Goal: Task Accomplishment & Management: Manage account settings

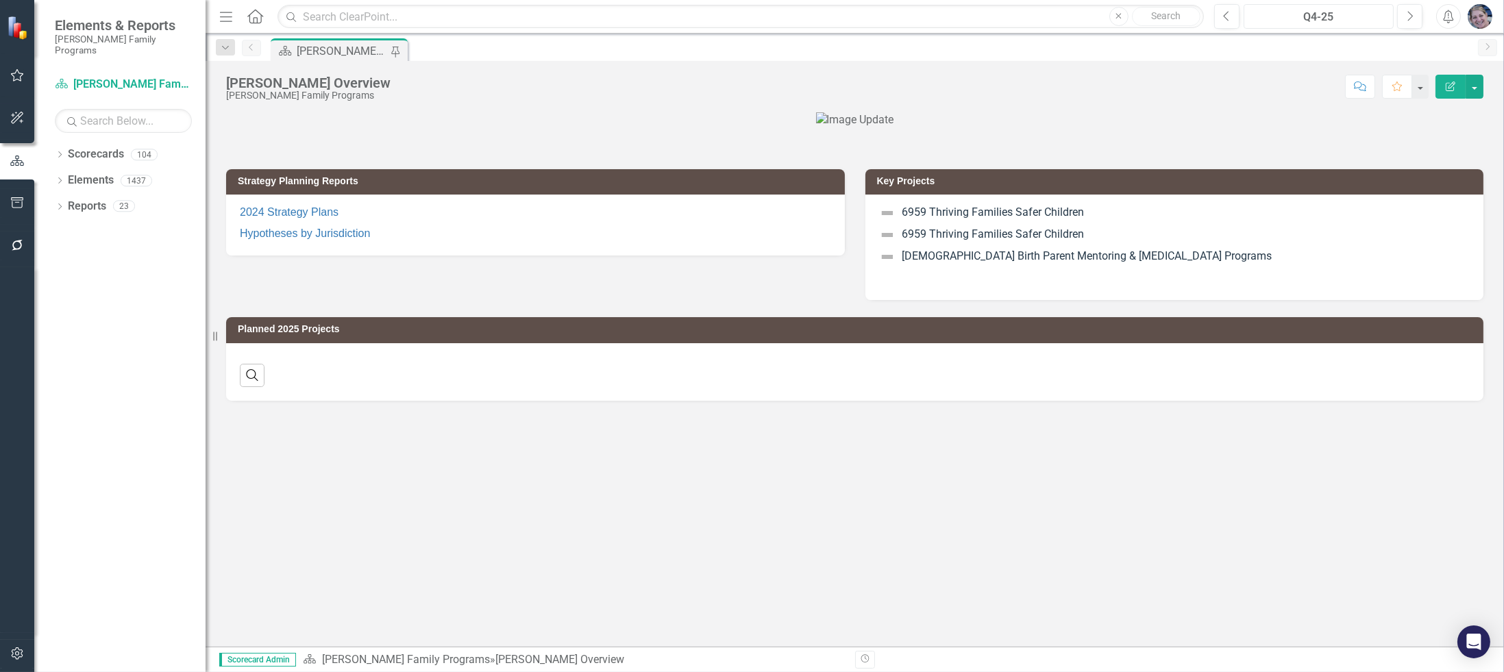
click at [1312, 26] on button "Q4-25" at bounding box center [1319, 16] width 151 height 25
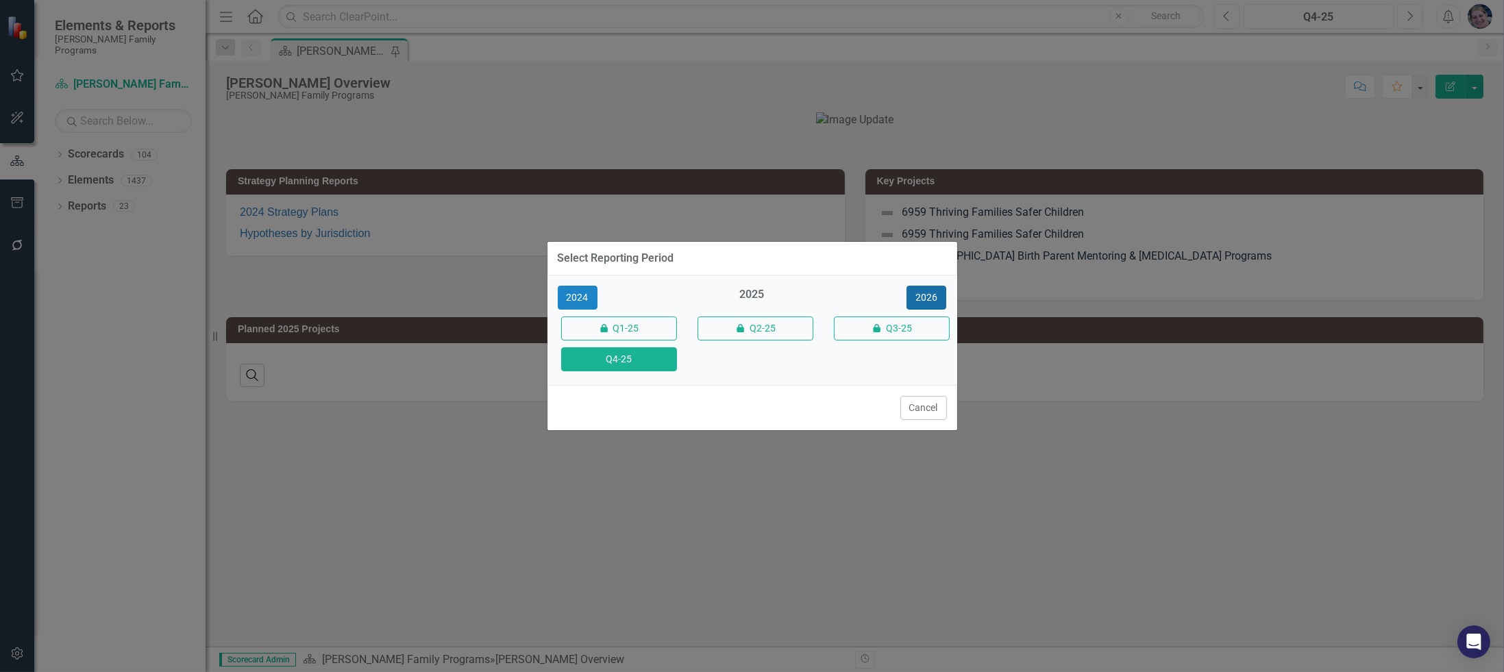
click at [933, 293] on button "2026" at bounding box center [927, 298] width 40 height 24
click at [617, 358] on button "Q4-26" at bounding box center [619, 359] width 116 height 24
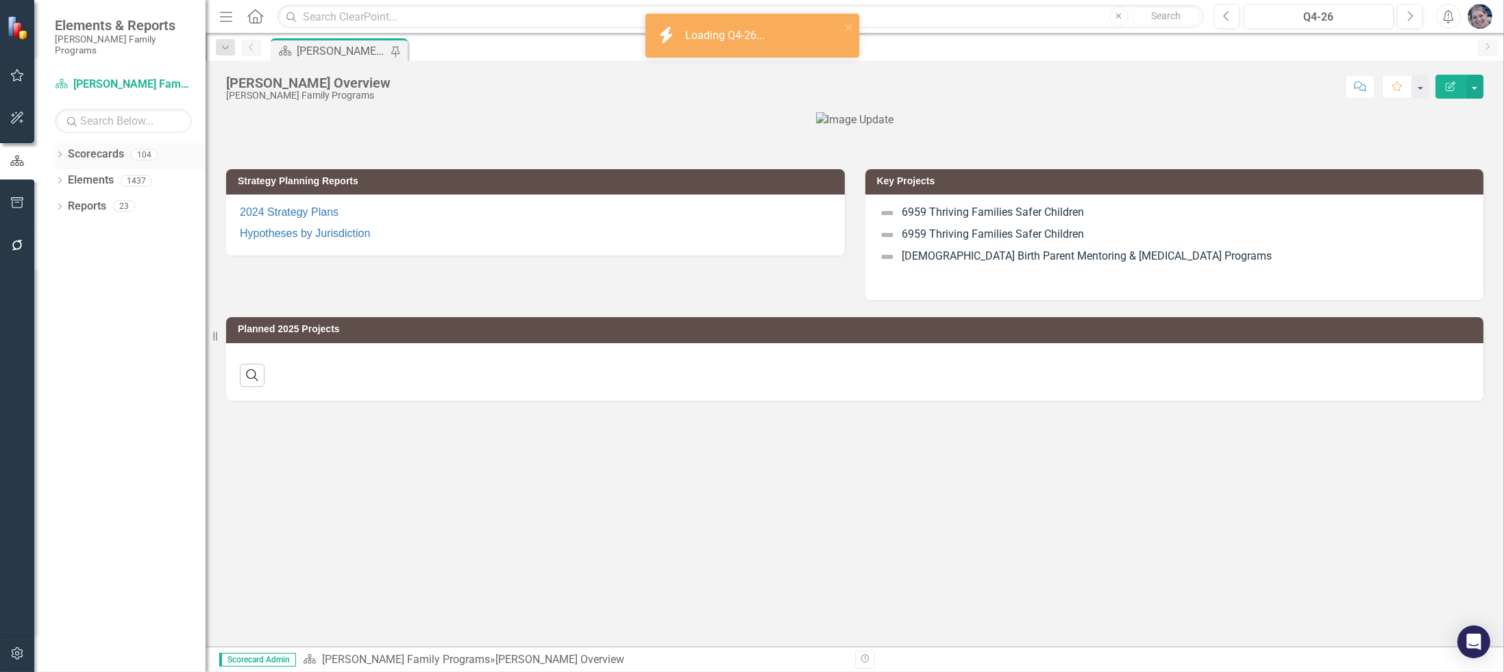
click at [56, 152] on icon "Dropdown" at bounding box center [60, 156] width 10 height 8
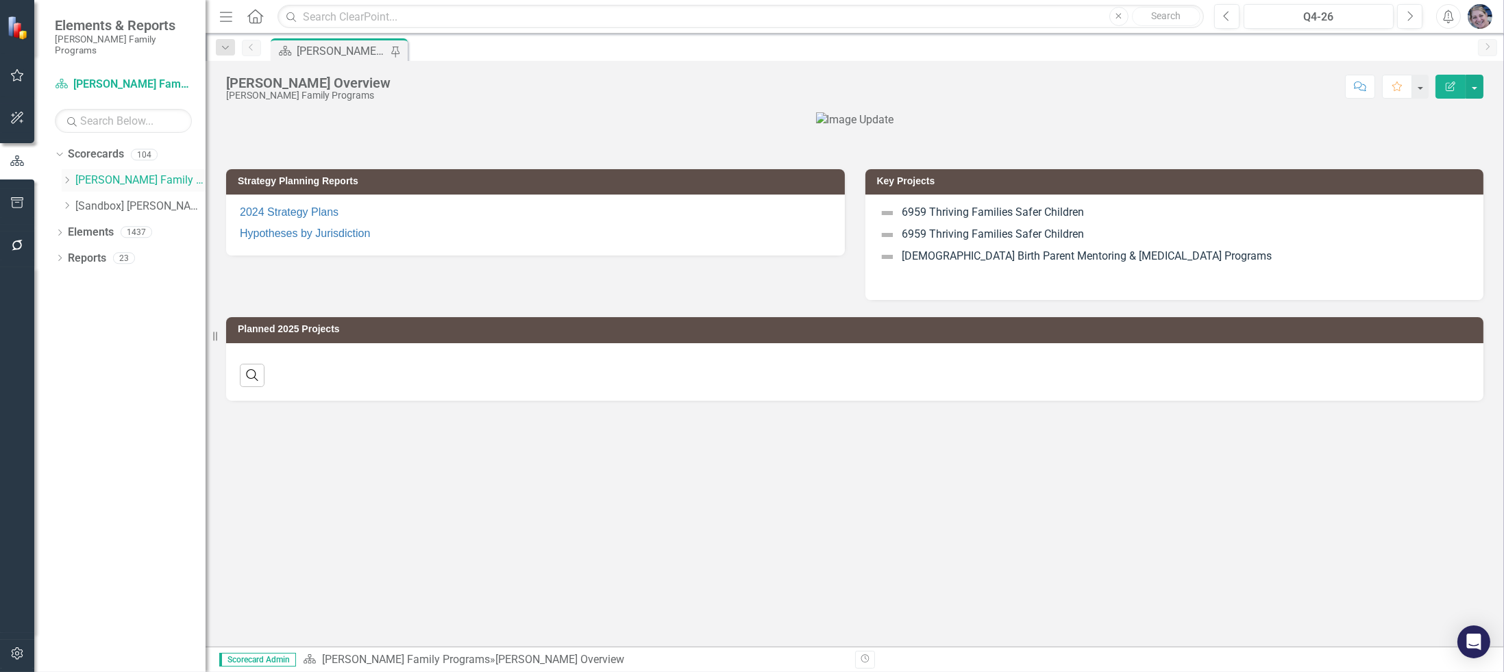
click at [64, 176] on icon "Dropdown" at bounding box center [67, 180] width 10 height 8
click at [80, 254] on icon "Dropdown" at bounding box center [80, 258] width 10 height 8
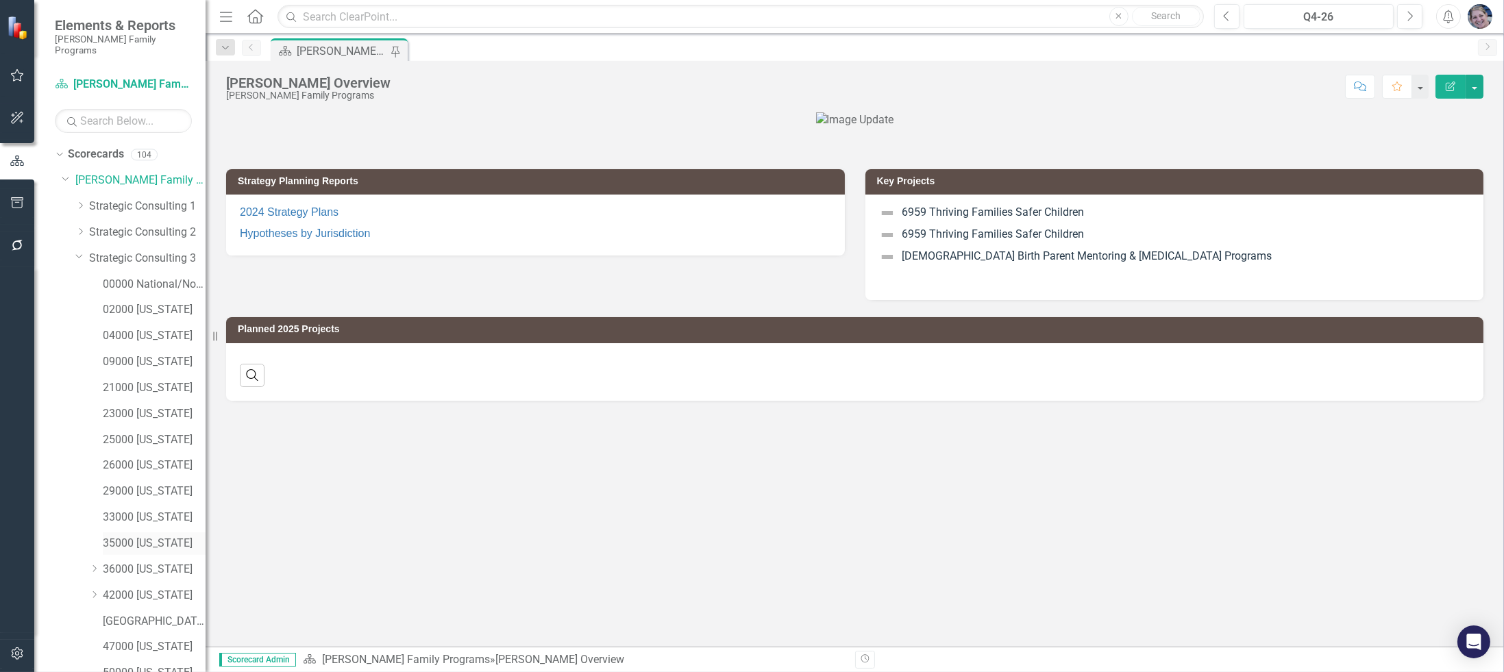
click at [138, 536] on link "35000 [US_STATE]" at bounding box center [154, 544] width 103 height 16
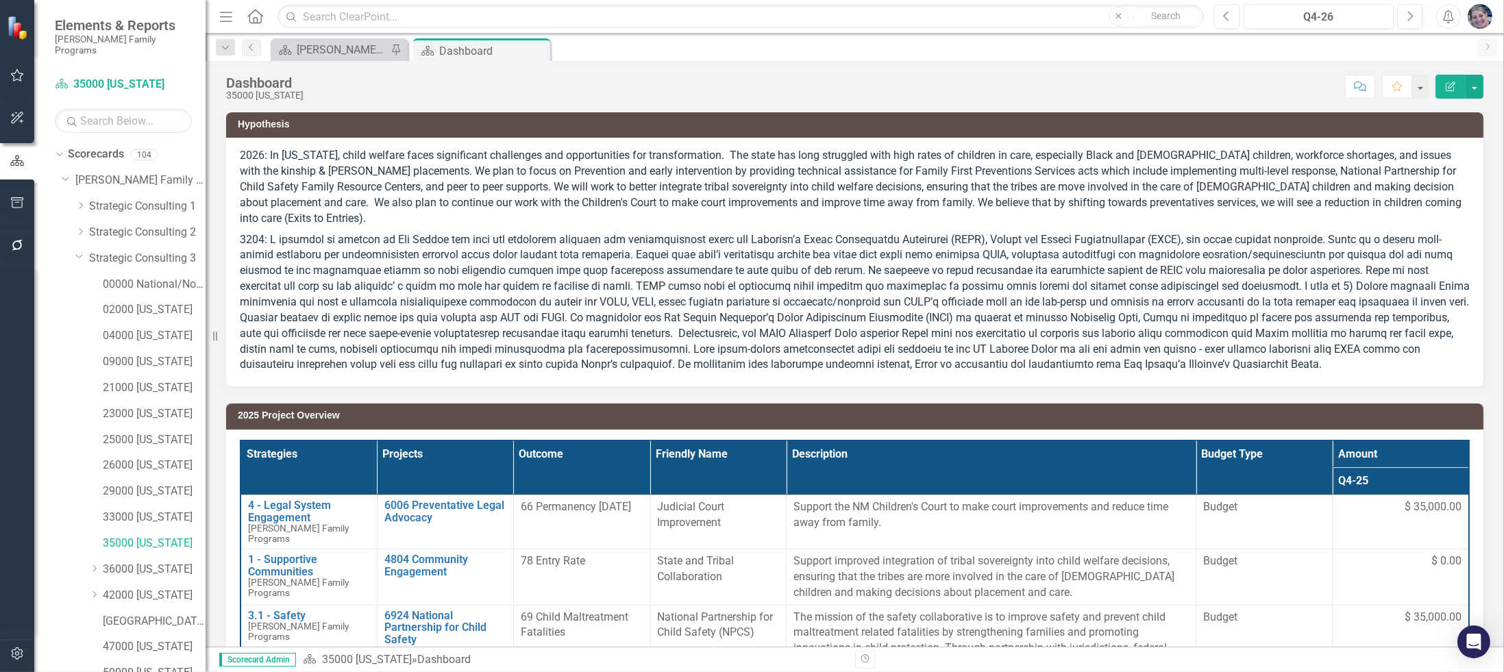
click at [470, 456] on th "Projects" at bounding box center [445, 468] width 136 height 55
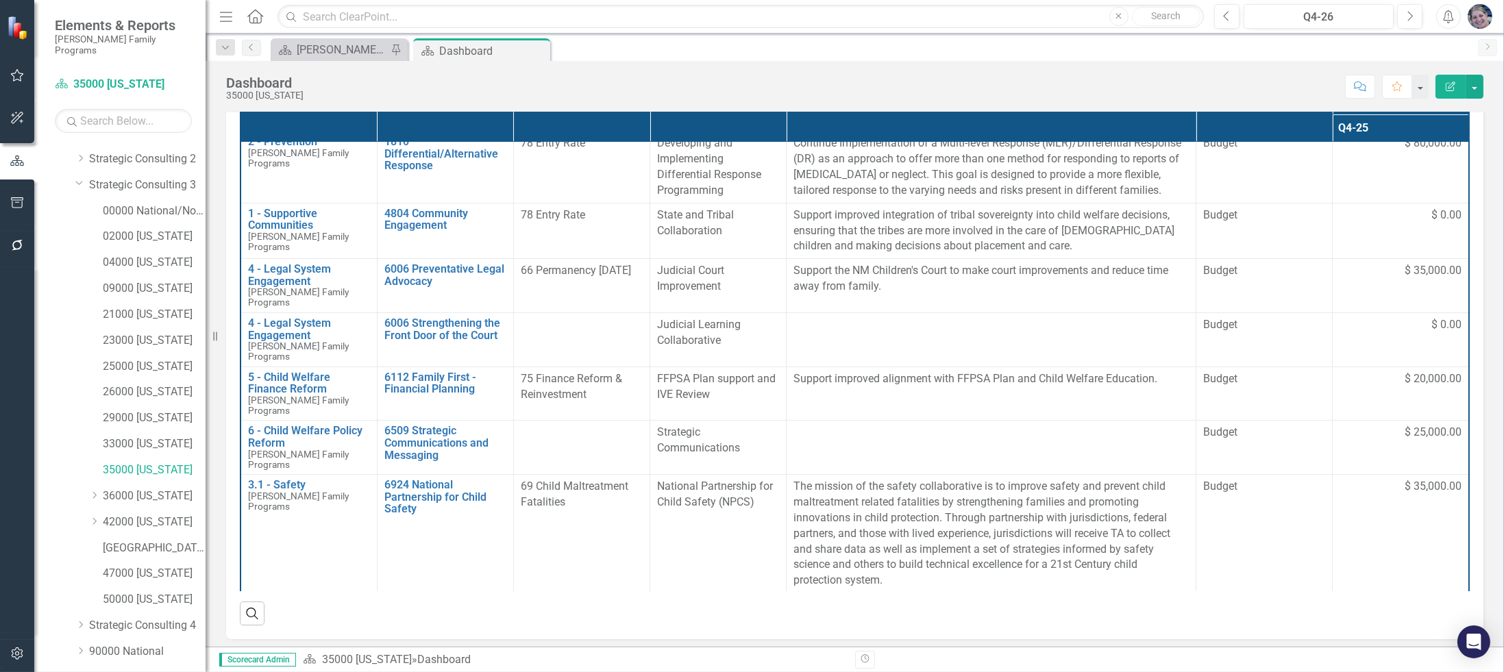
scroll to position [134, 0]
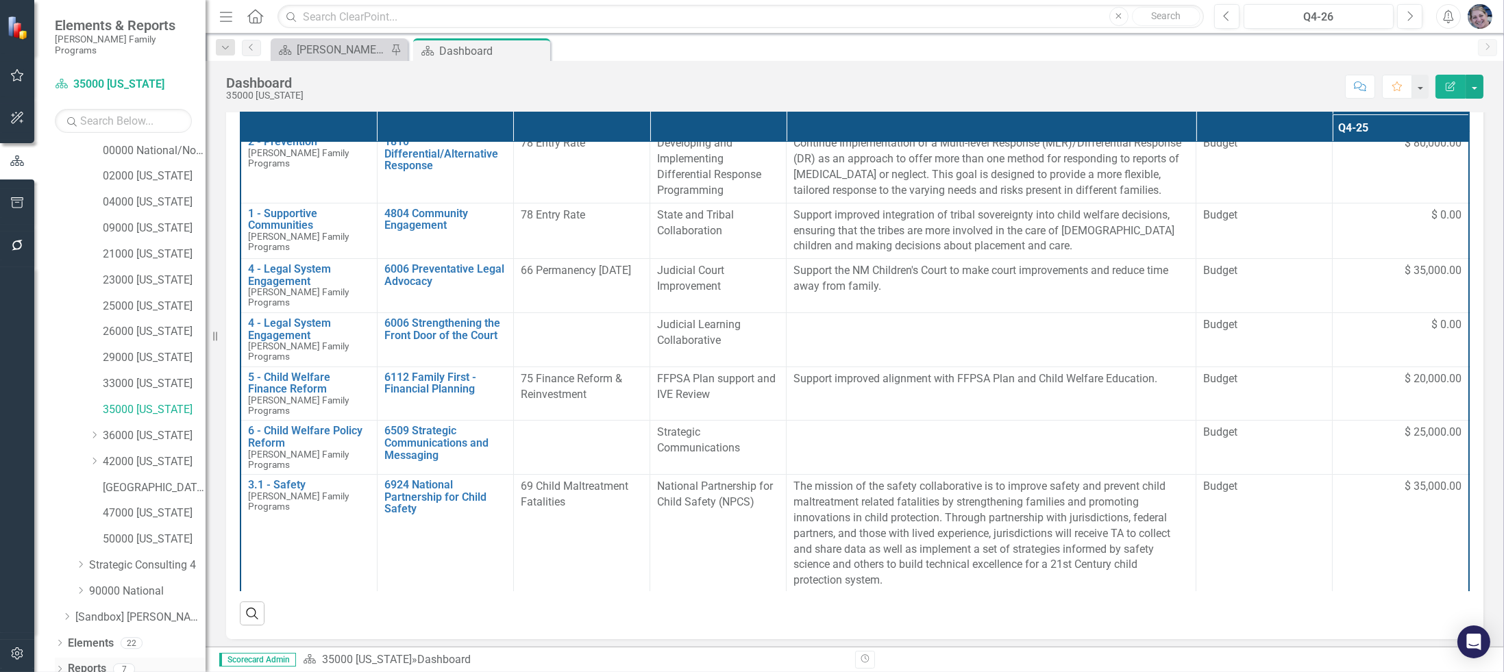
click at [79, 661] on link "Reports" at bounding box center [87, 669] width 38 height 16
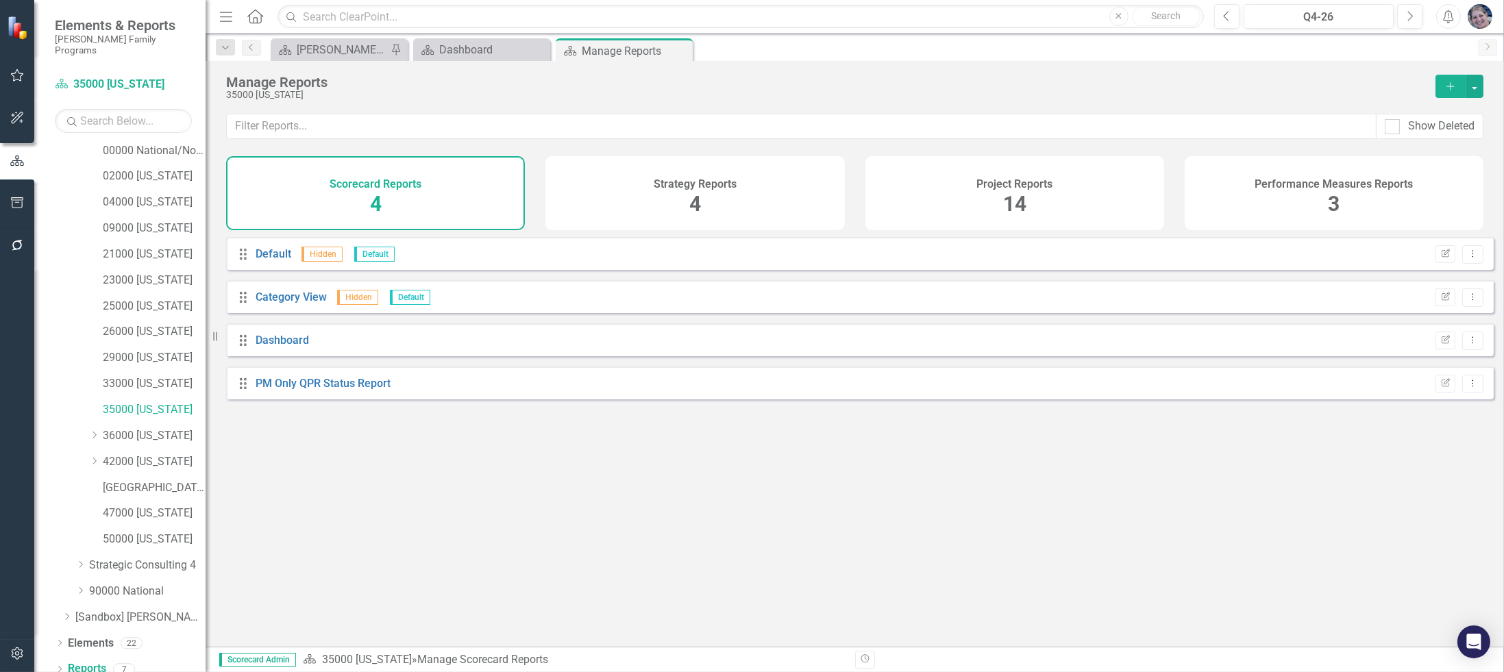
click at [1007, 190] on div "14" at bounding box center [1014, 204] width 23 height 29
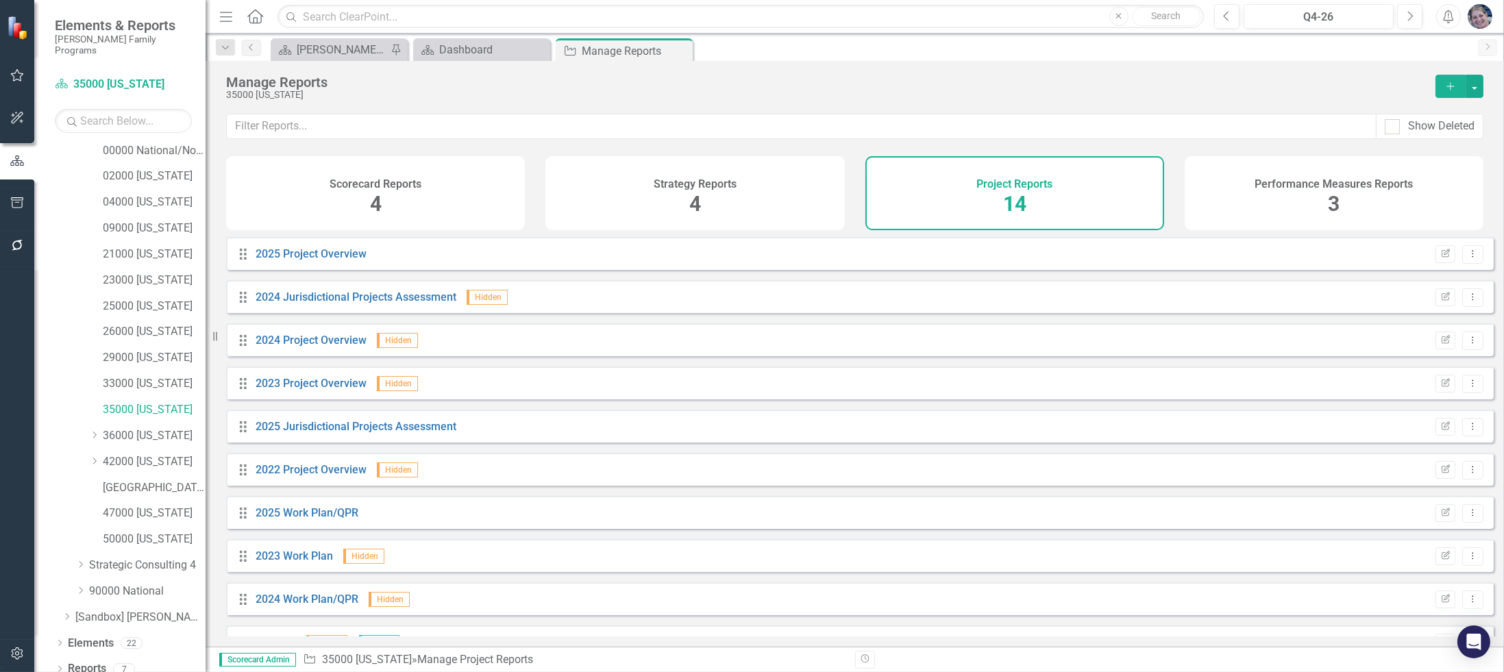
scroll to position [204, 0]
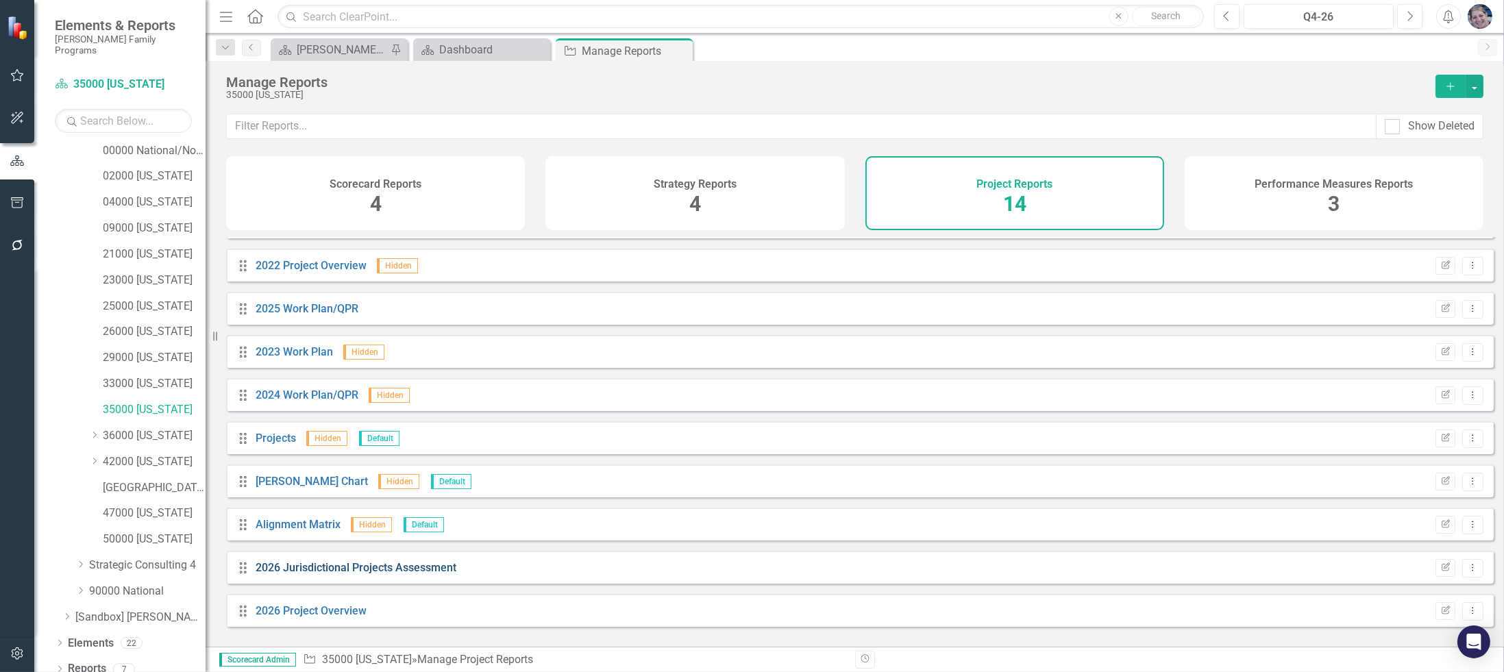
click at [302, 574] on link "2026 Jurisdictional Projects Assessment" at bounding box center [356, 567] width 201 height 13
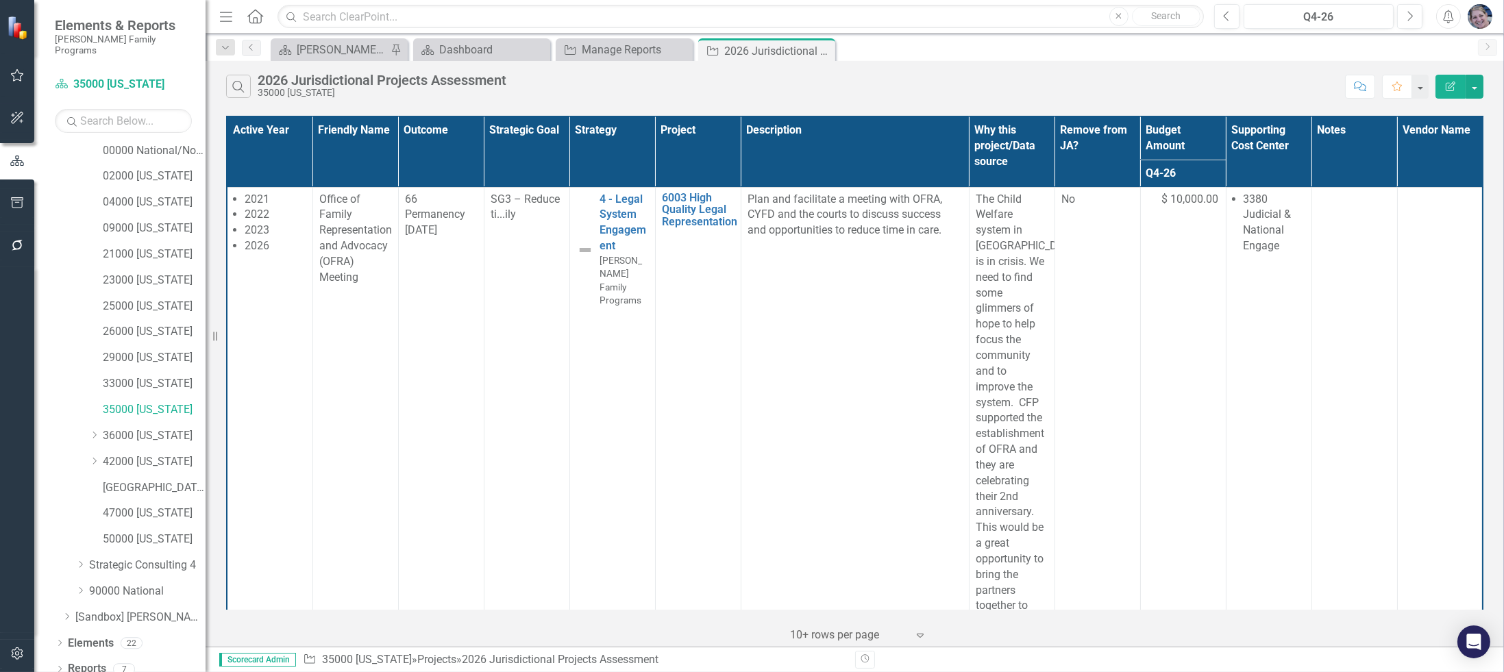
click at [741, 133] on th "Project" at bounding box center [698, 152] width 86 height 71
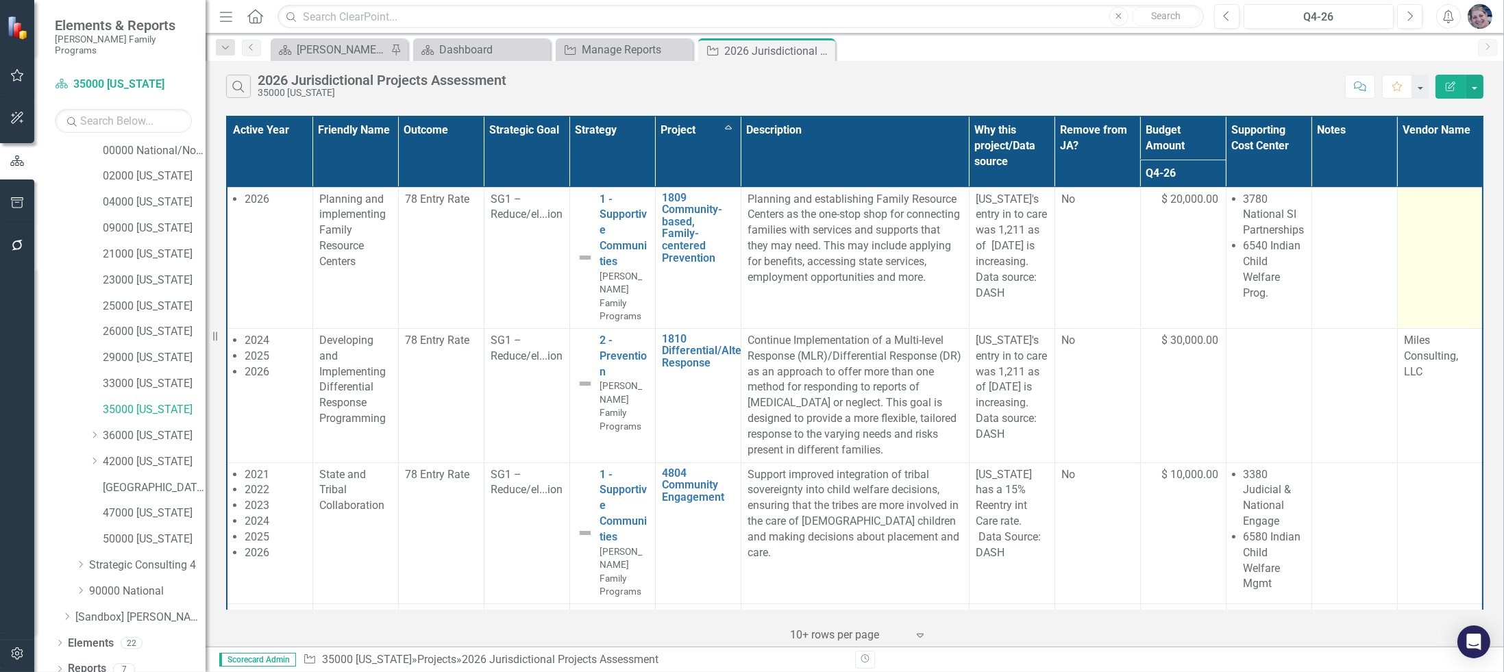
click at [1405, 193] on div at bounding box center [1440, 200] width 71 height 16
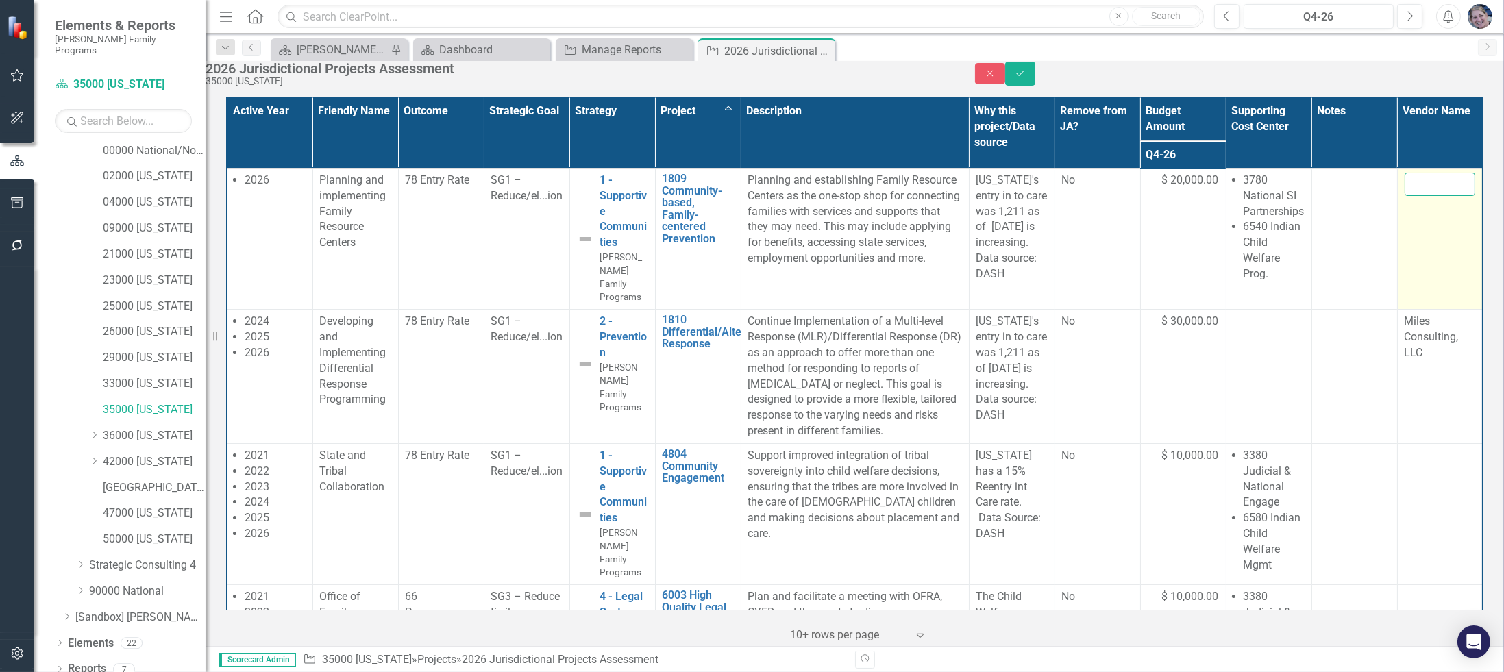
click at [1405, 191] on input "text" at bounding box center [1440, 184] width 71 height 23
type input "N"
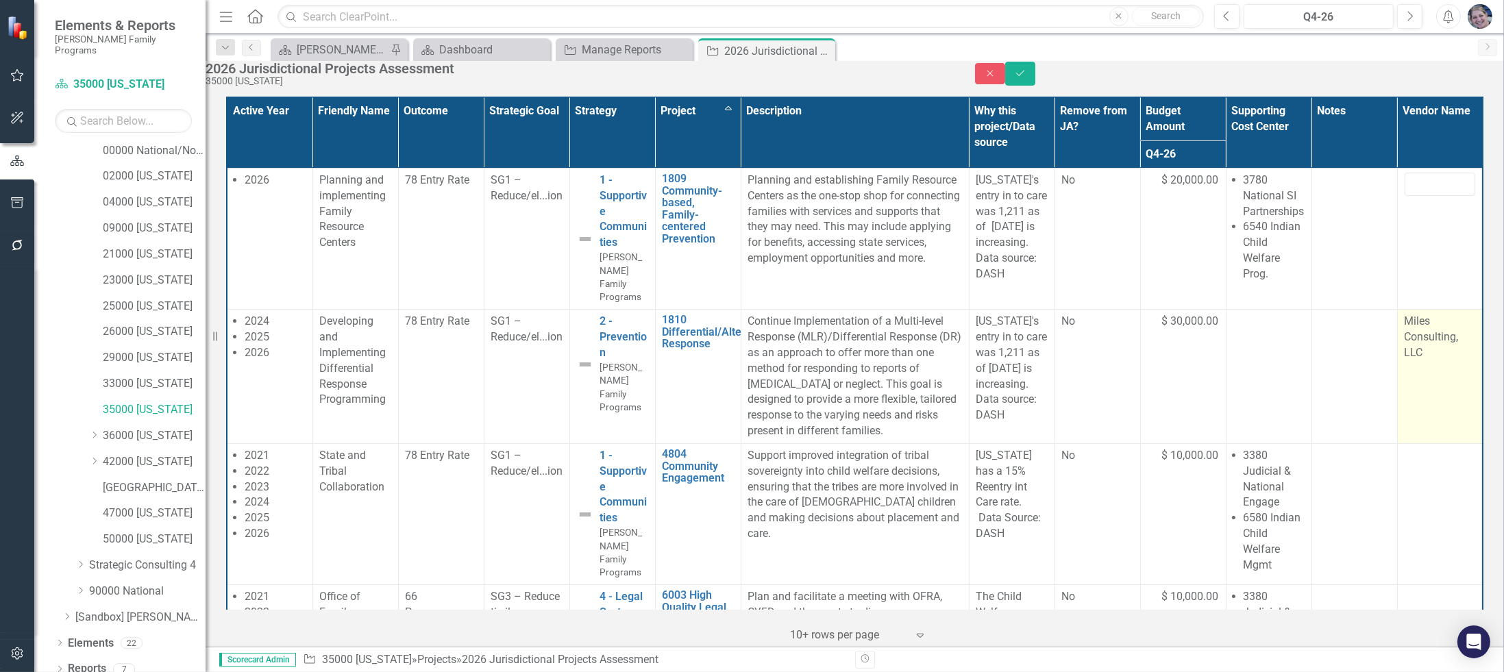
click at [1427, 444] on td "Miles Consulting, LLC" at bounding box center [1440, 377] width 86 height 134
click at [1005, 84] on button "Close" at bounding box center [990, 73] width 30 height 21
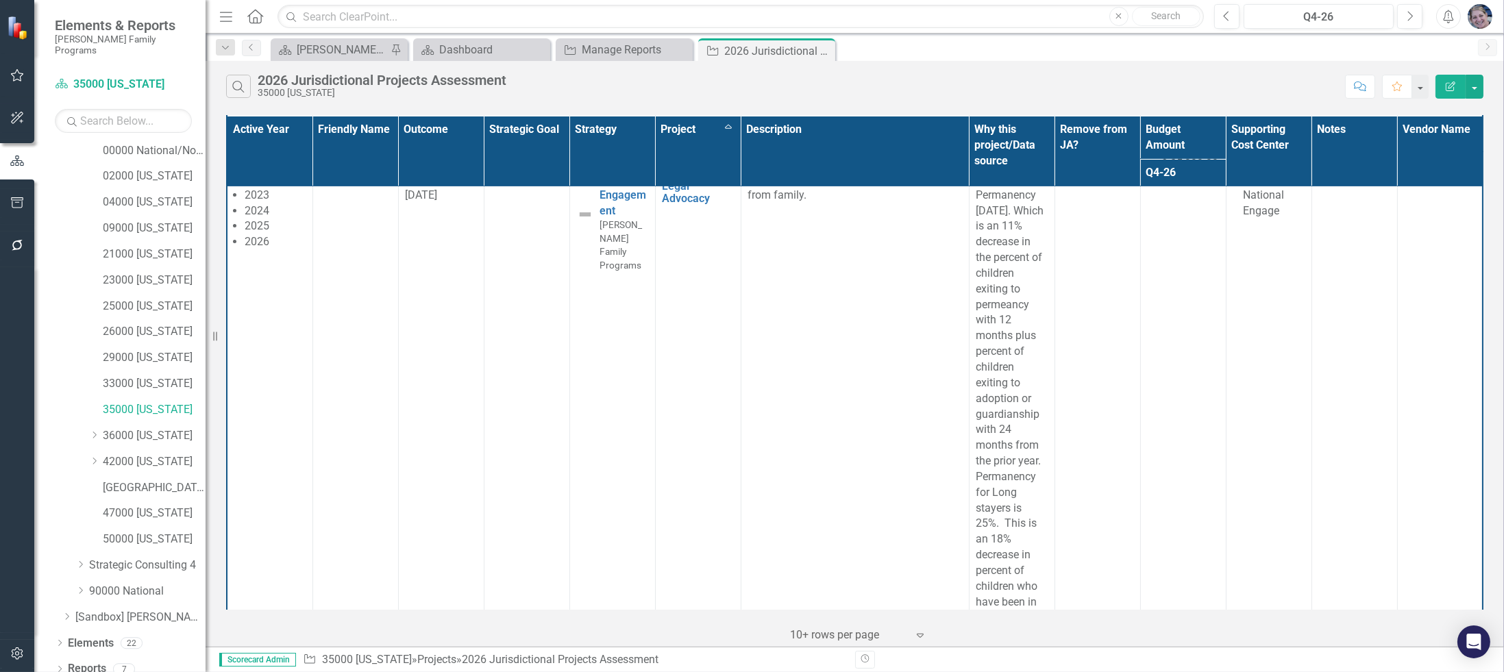
scroll to position [956, 0]
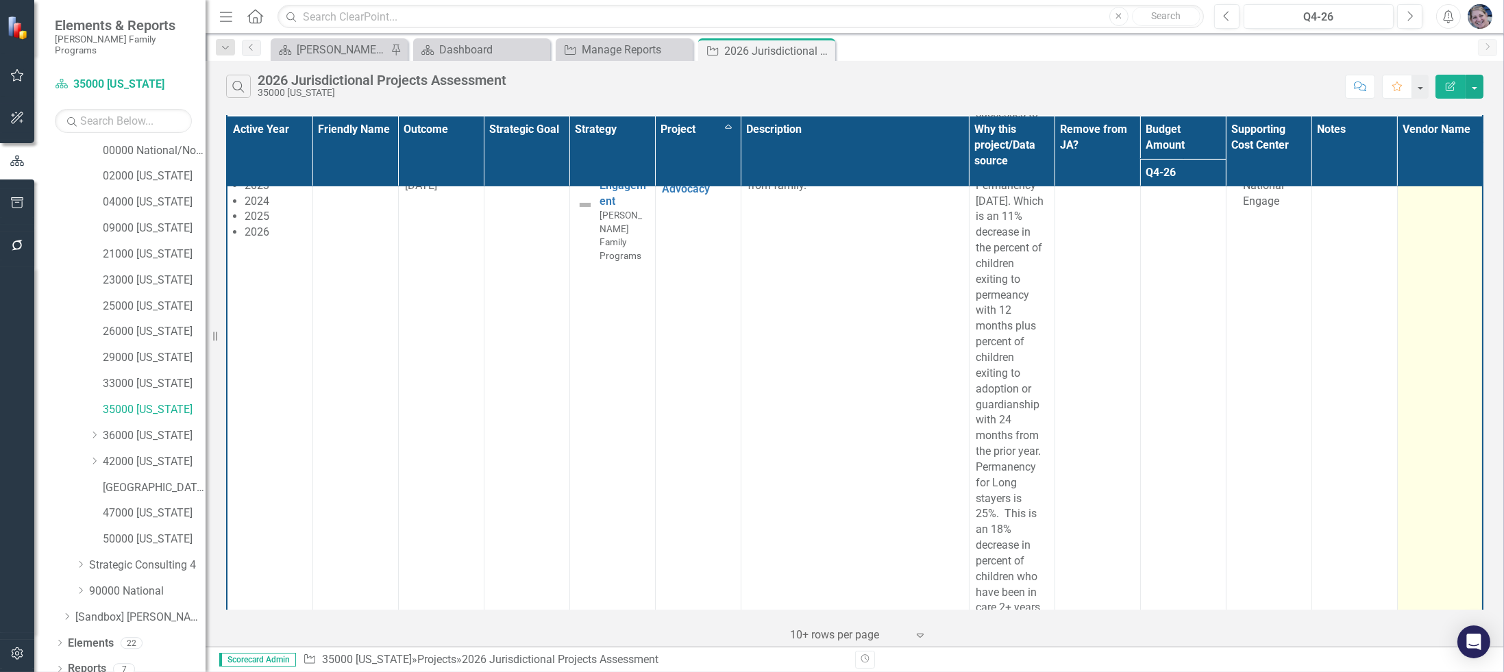
click at [1425, 354] on td at bounding box center [1440, 437] width 86 height 588
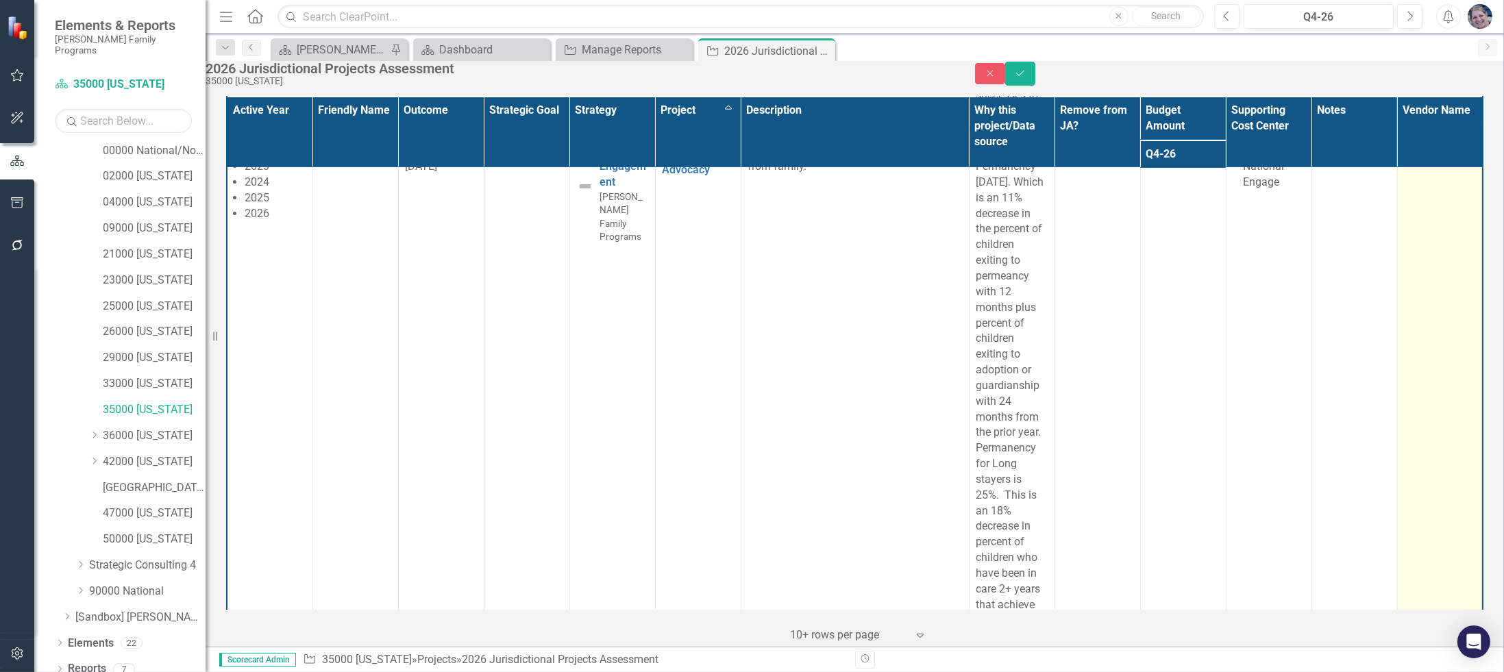
click at [1415, 151] on input "text" at bounding box center [1440, 138] width 71 height 23
type input "Child Focus"
click button "Save" at bounding box center [1020, 74] width 30 height 24
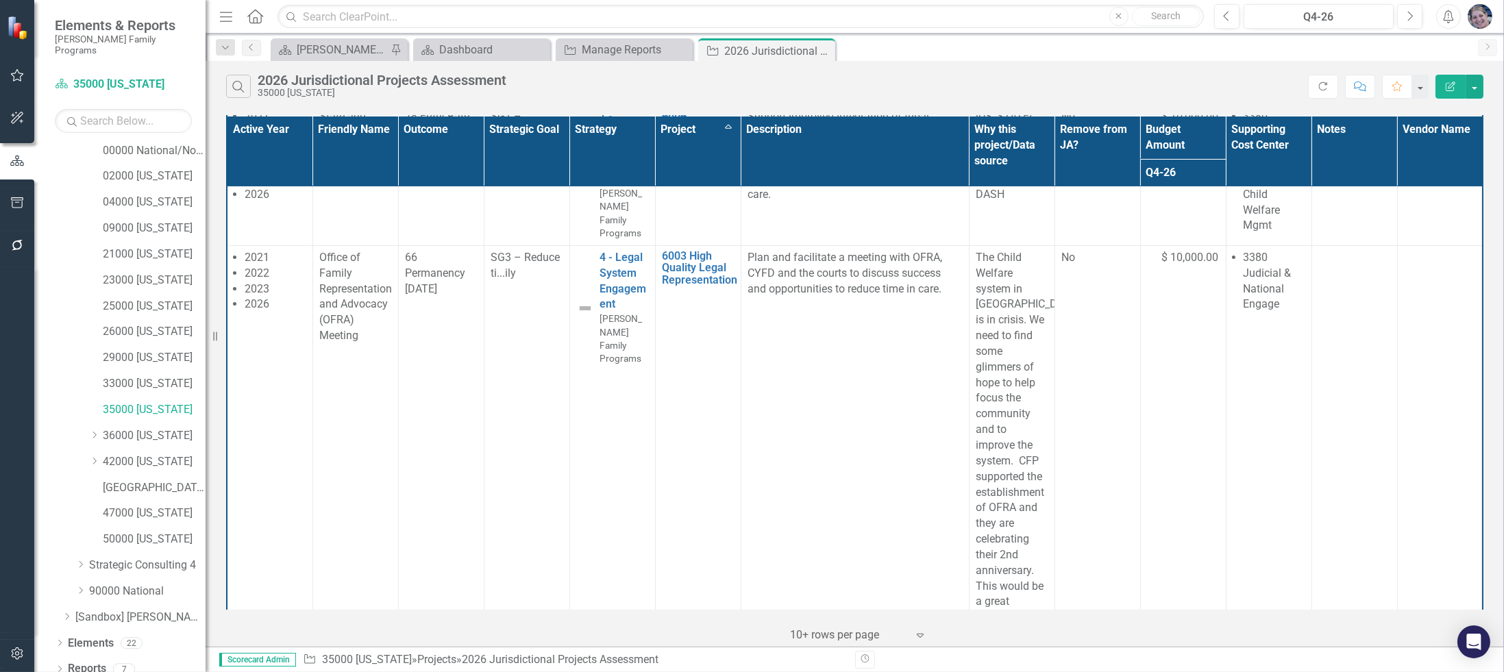
scroll to position [352, 0]
click at [1319, 132] on div at bounding box center [1354, 123] width 71 height 16
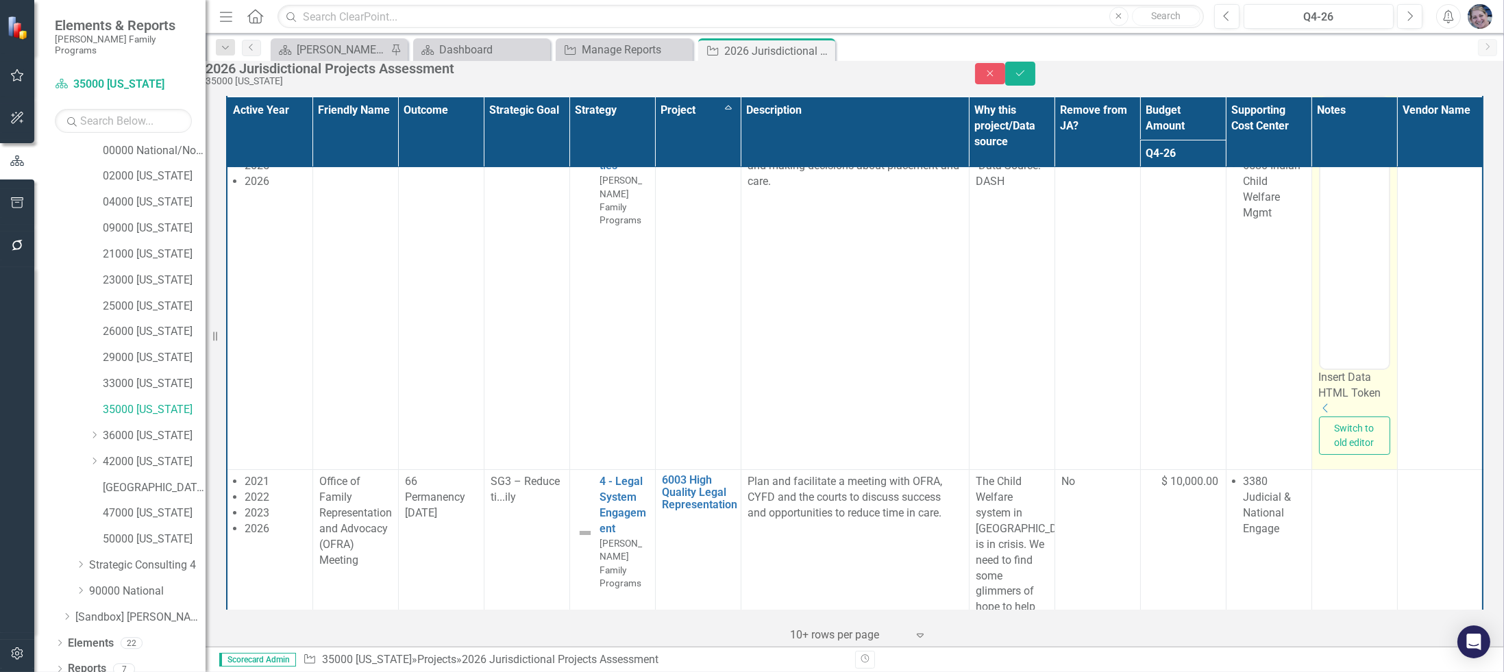
scroll to position [0, 0]
click at [1350, 160] on body "Rich Text Area. Press ALT-0 for help." at bounding box center [1354, 232] width 69 height 206
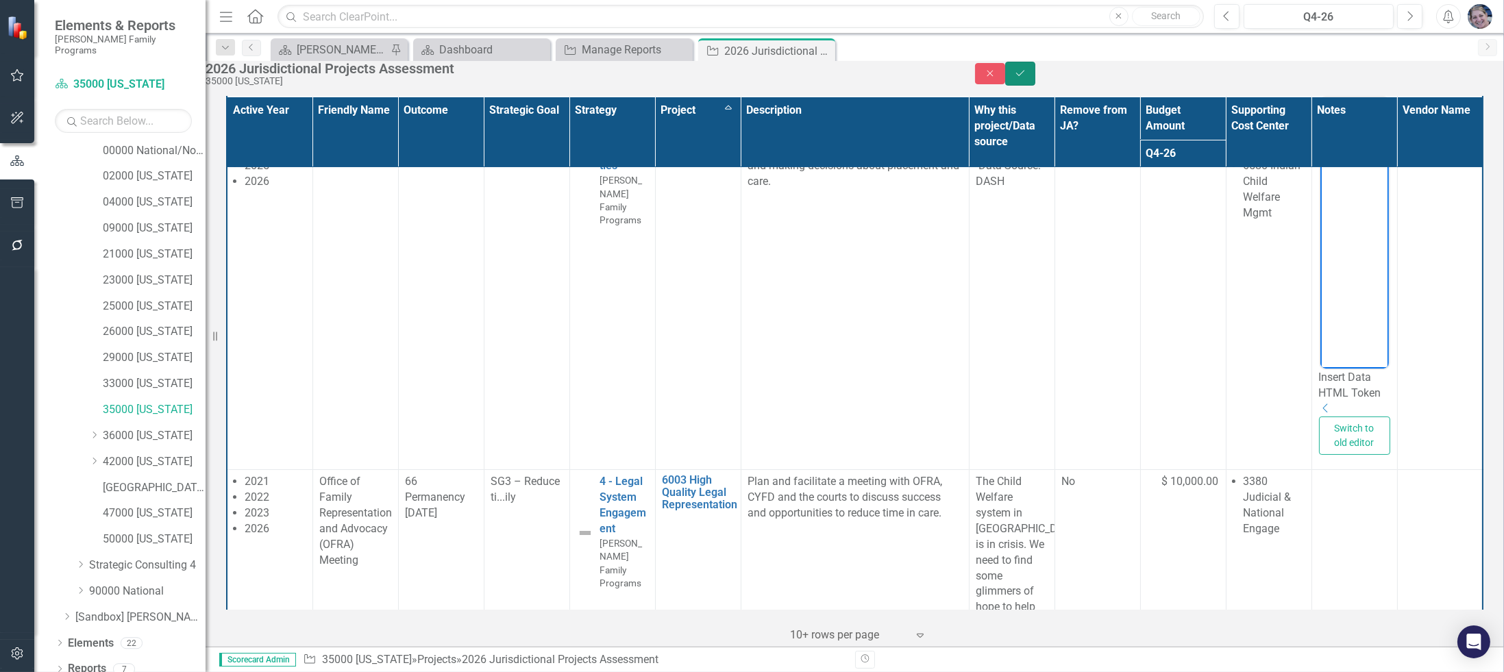
click at [1036, 86] on button "Save" at bounding box center [1020, 74] width 30 height 24
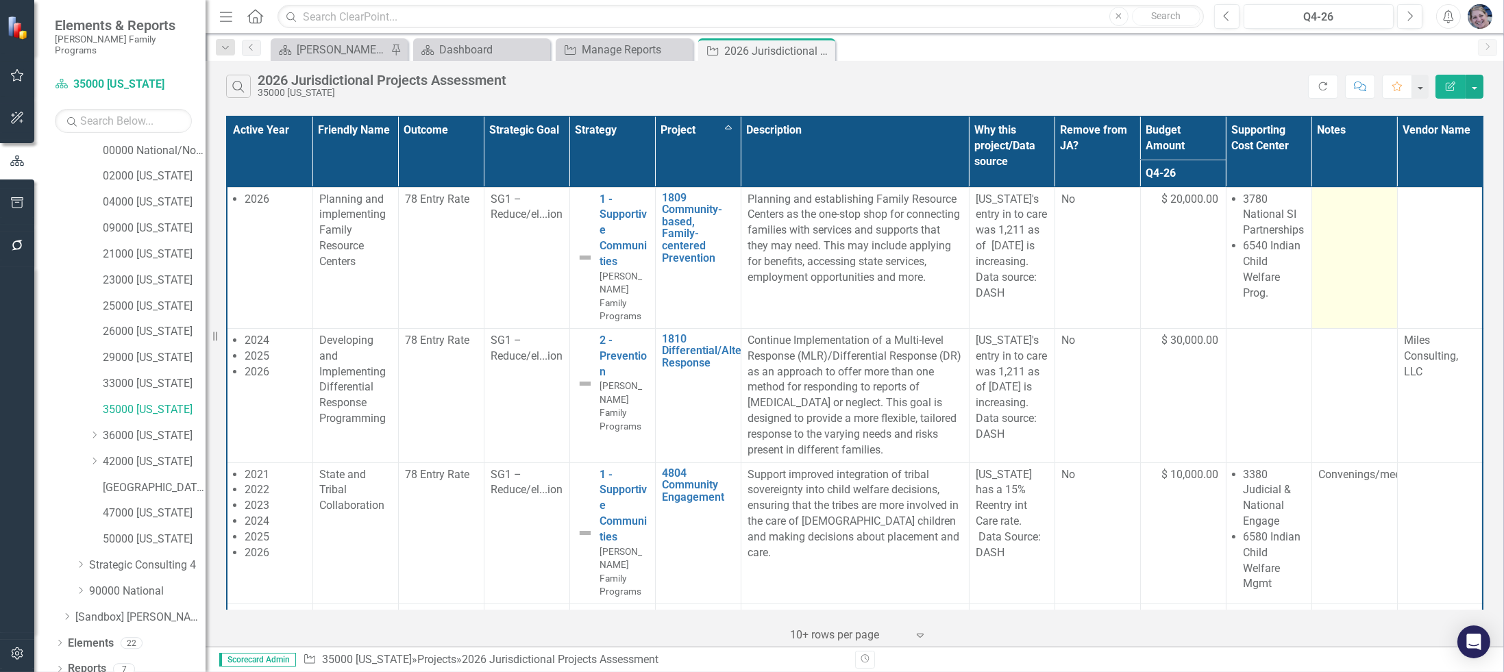
click at [1343, 192] on div at bounding box center [1354, 200] width 71 height 16
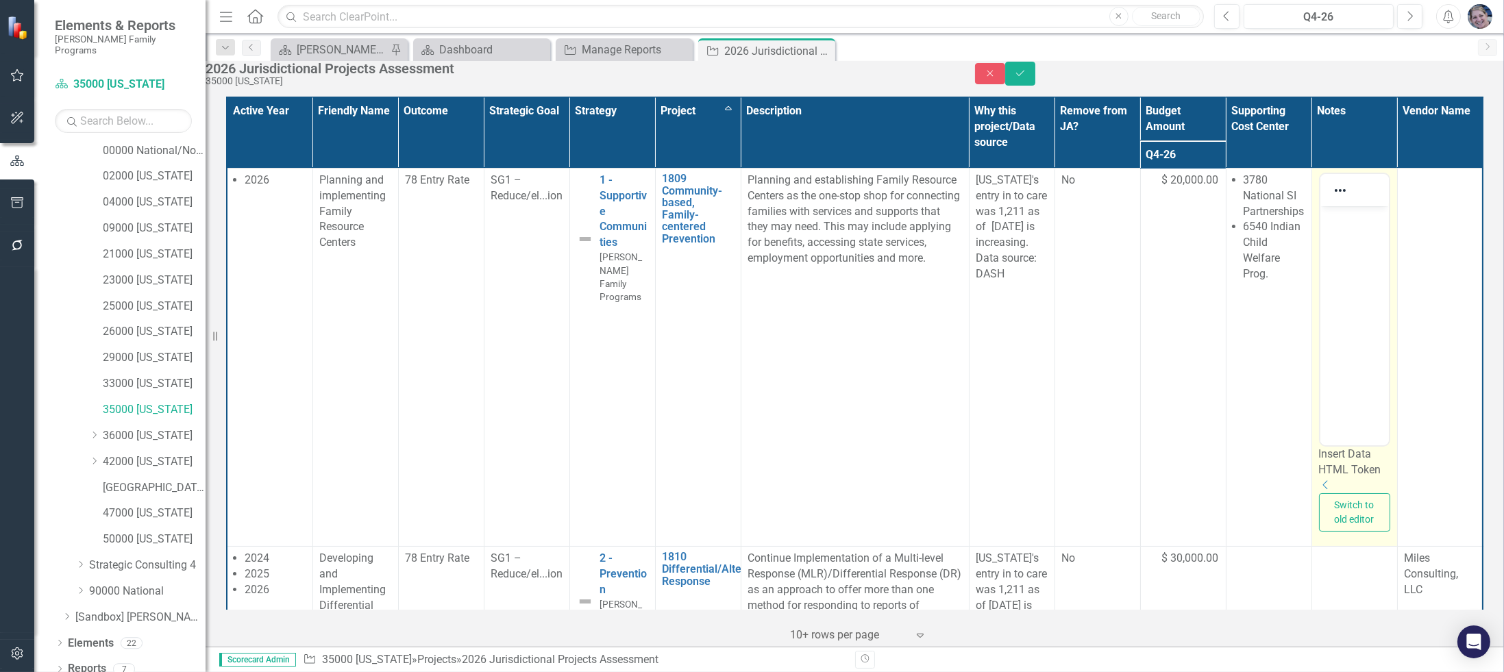
click at [1344, 217] on p "Rich Text Area. Press ALT-0 for help." at bounding box center [1354, 217] width 62 height 16
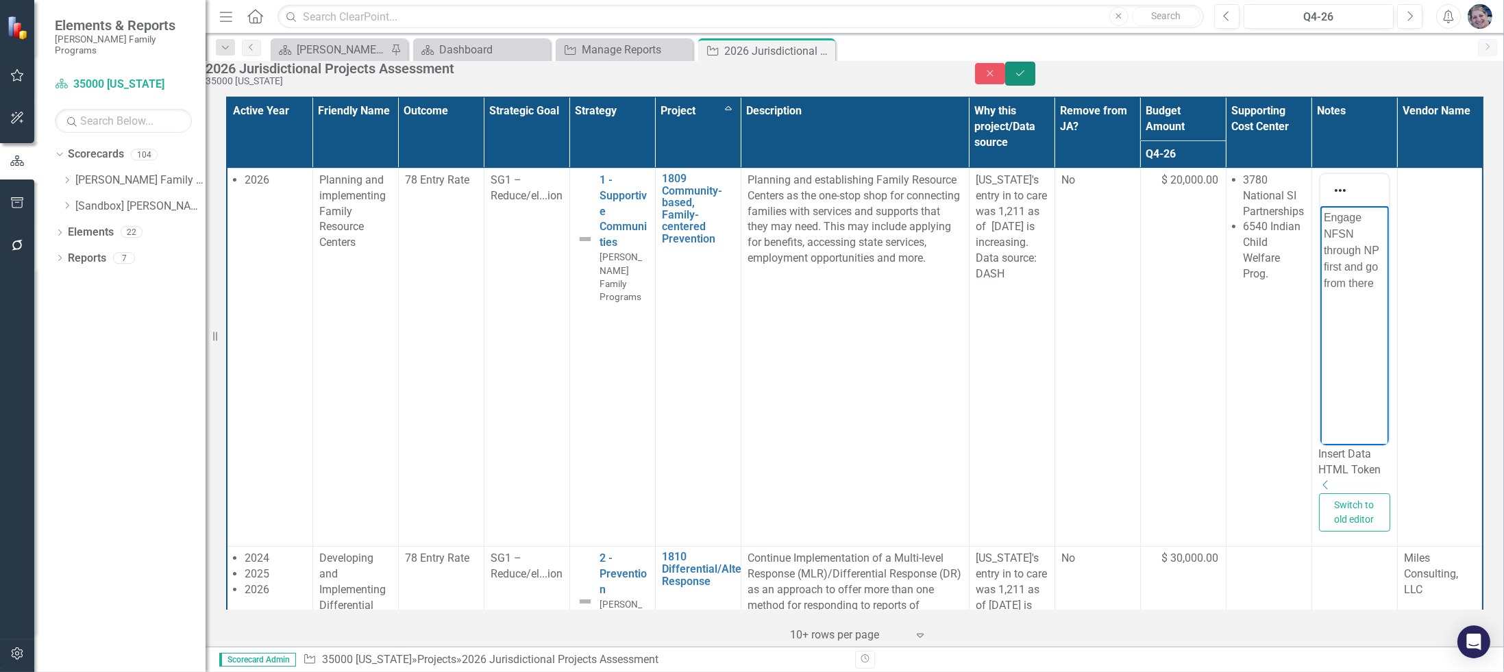
click at [1027, 78] on icon "Save" at bounding box center [1020, 74] width 12 height 10
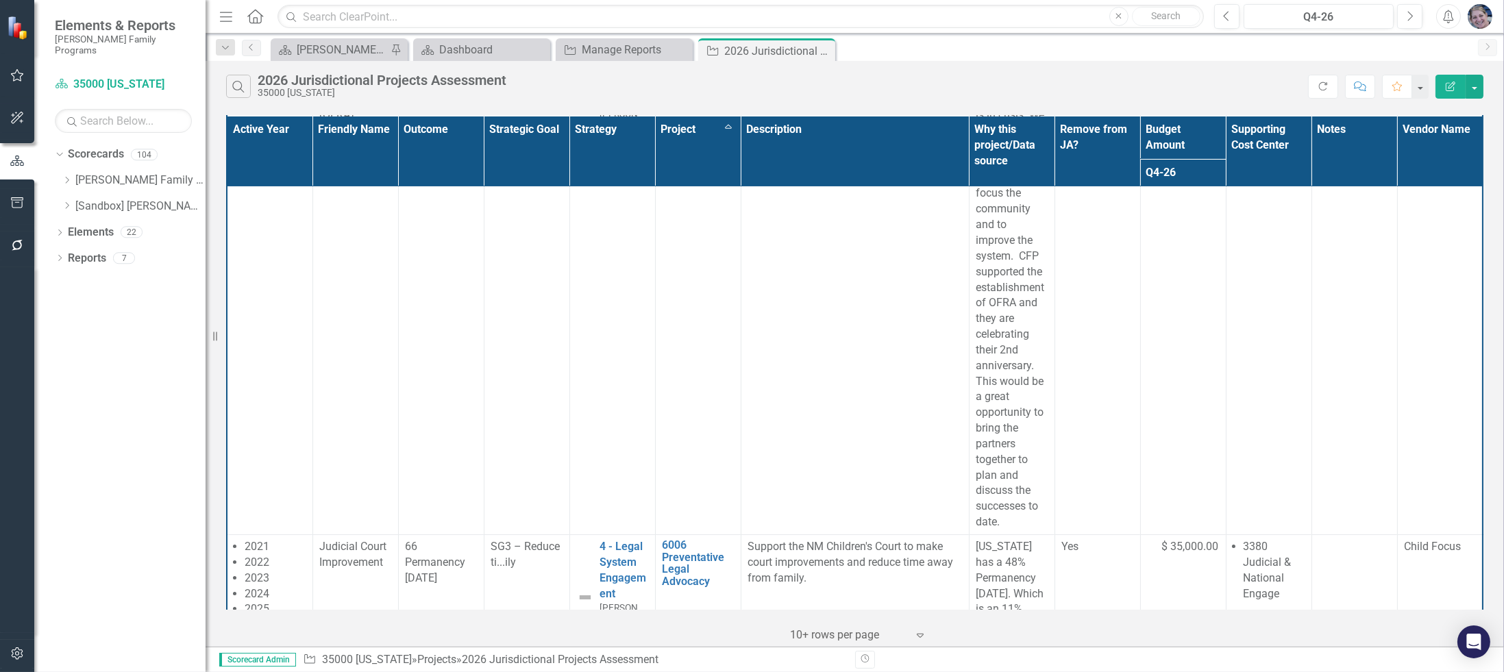
scroll to position [582, 0]
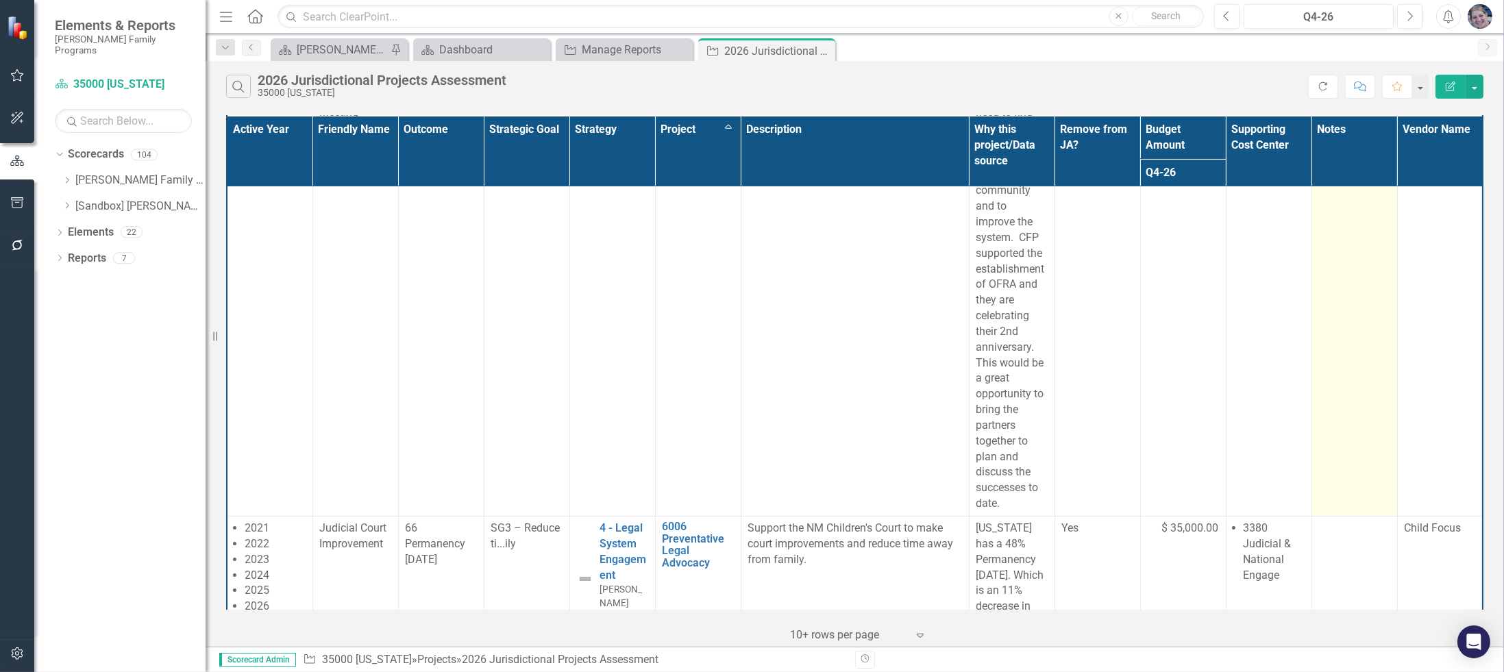
click at [1312, 296] on td at bounding box center [1355, 269] width 86 height 494
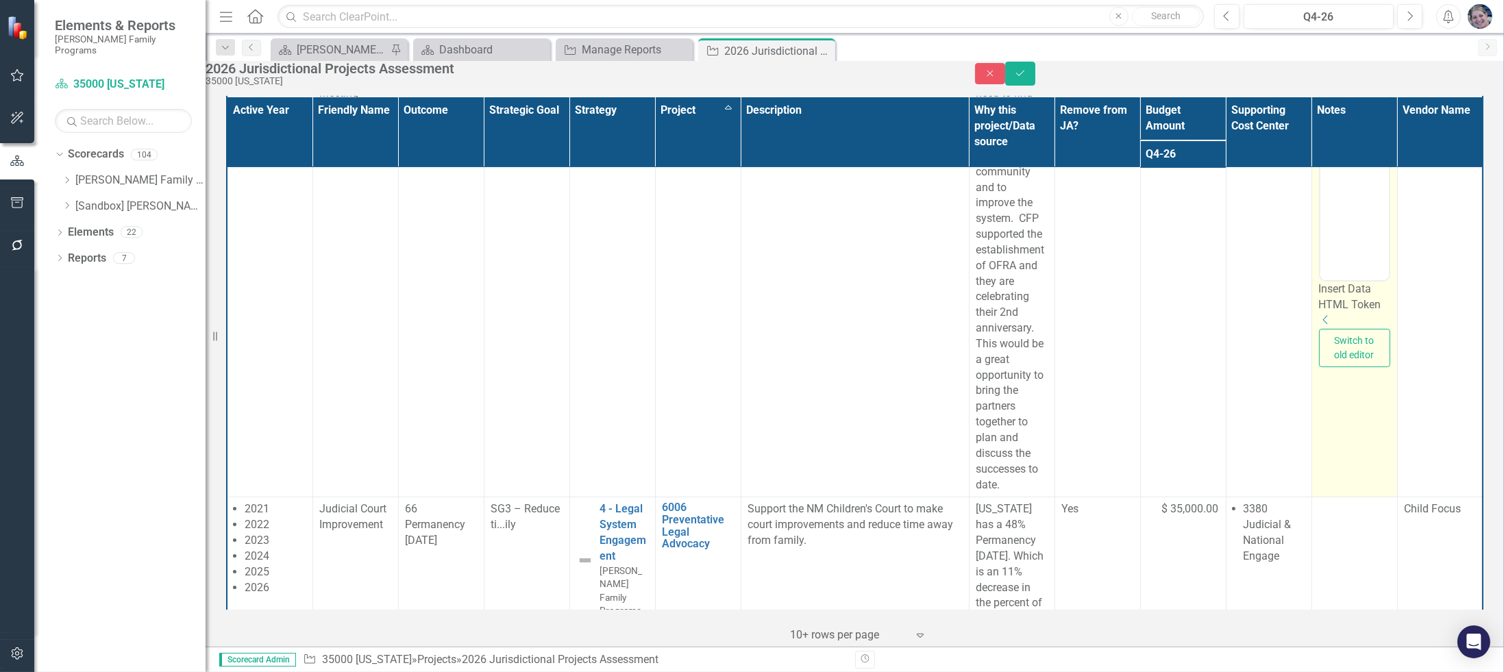
scroll to position [0, 0]
click at [1341, 73] on body "Rich Text Area. Press ALT-0 for help." at bounding box center [1354, 144] width 69 height 206
drag, startPoint x: 1373, startPoint y: 51, endPoint x: 1352, endPoint y: 70, distance: 27.7
click at [1370, 51] on p "Meetings/convenings" at bounding box center [1354, 61] width 62 height 33
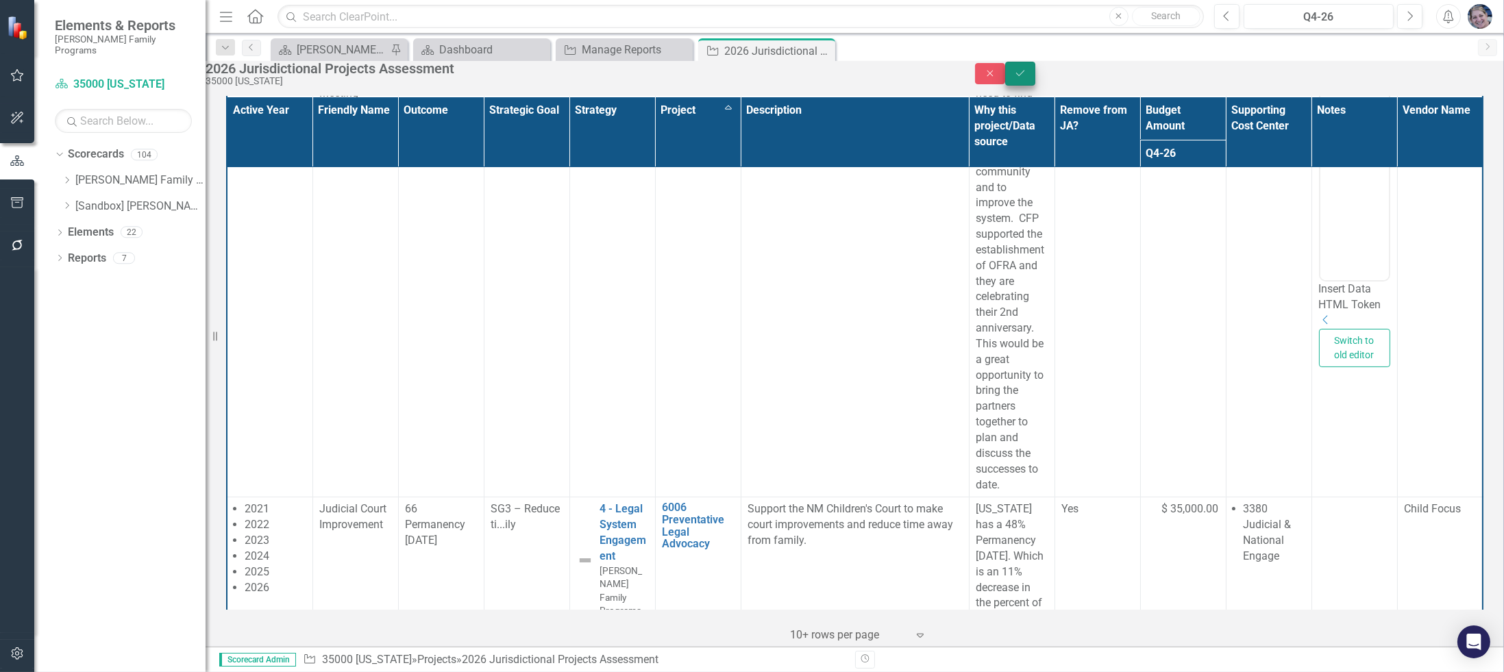
click at [1027, 78] on icon "Save" at bounding box center [1020, 74] width 12 height 10
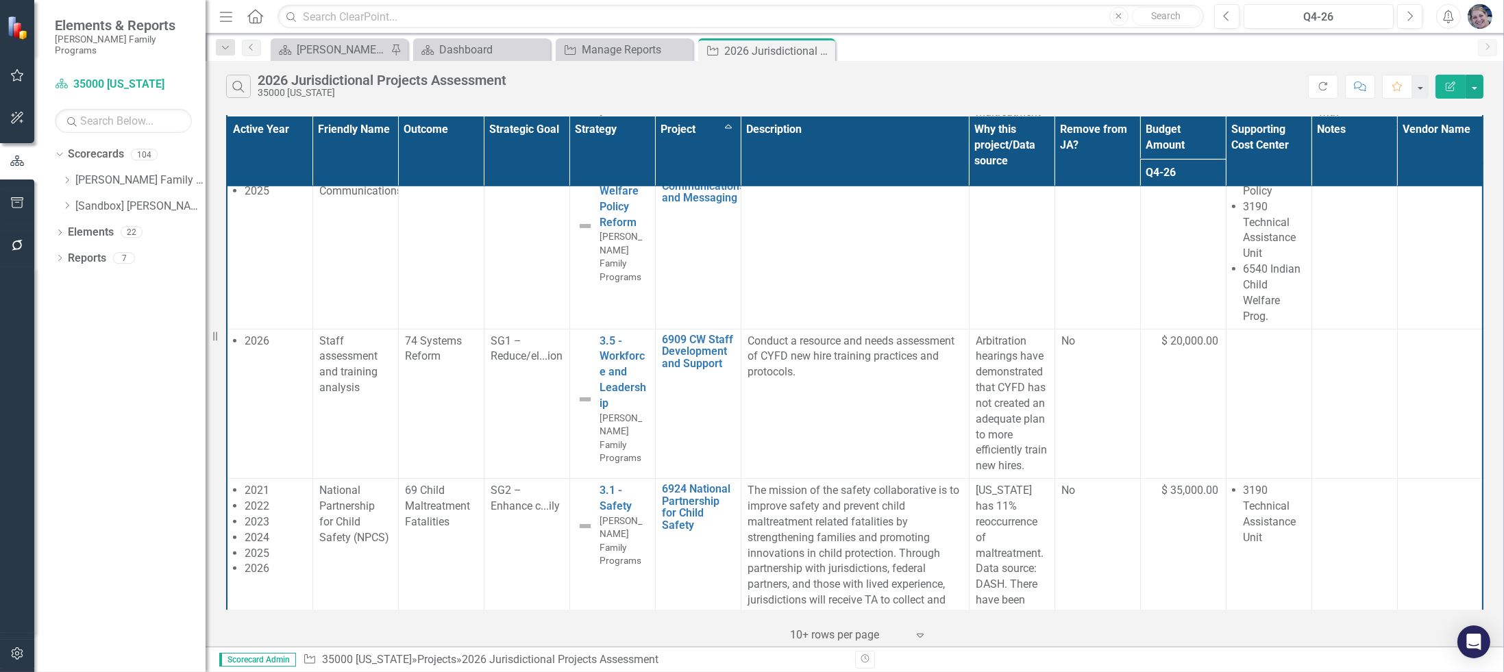
scroll to position [1787, 0]
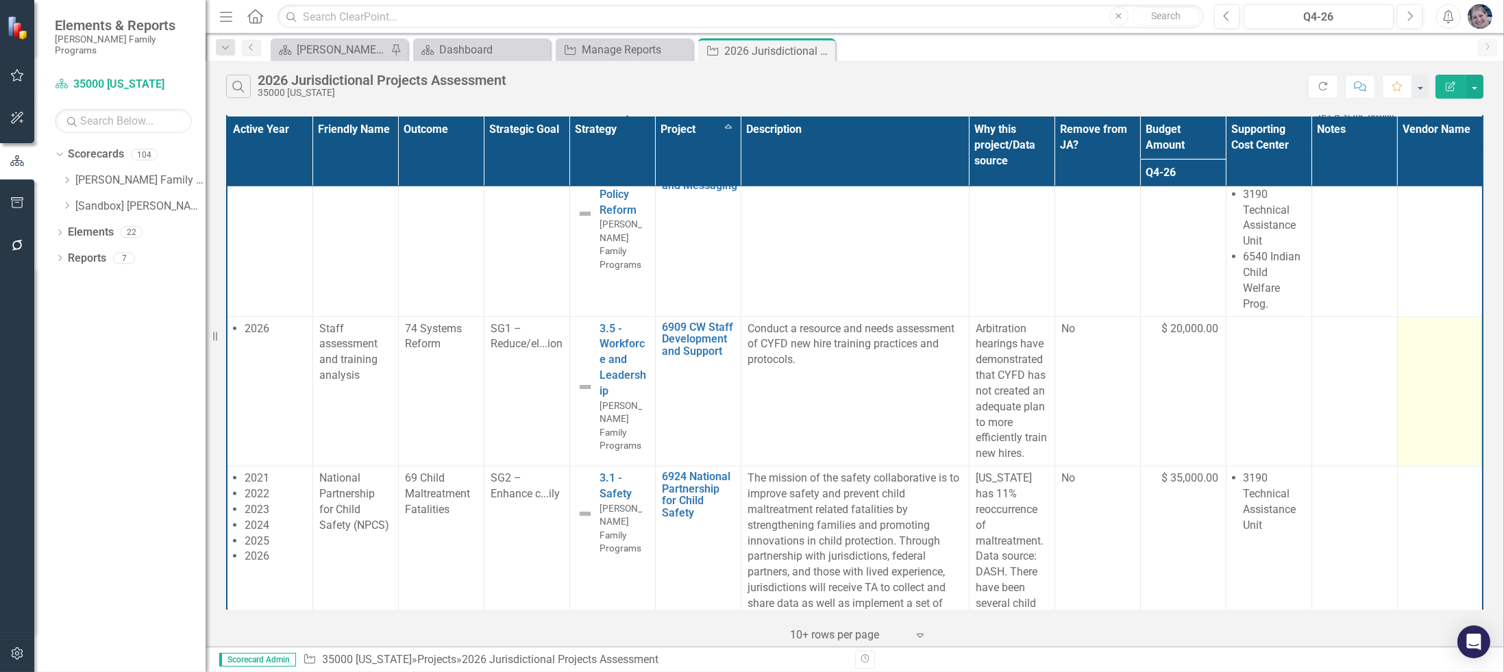
click at [1412, 354] on td at bounding box center [1440, 392] width 86 height 150
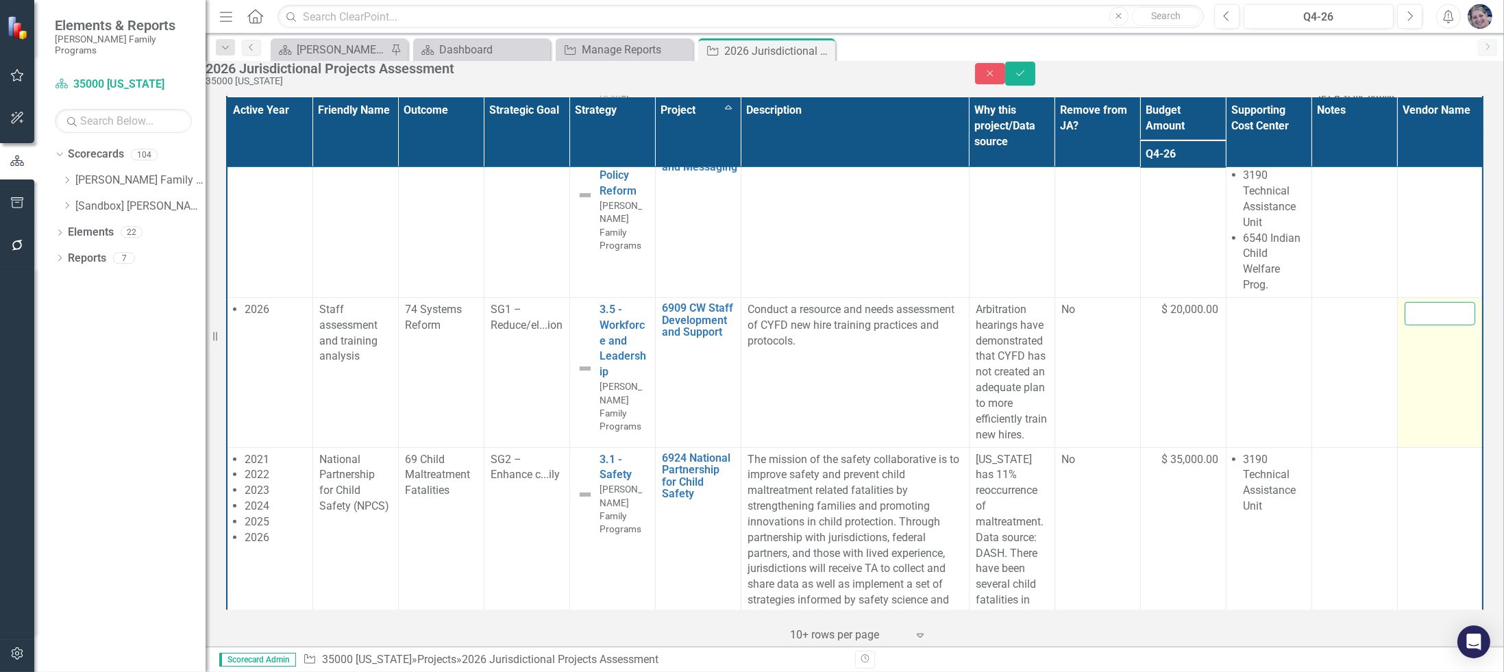
click at [1412, 326] on input "text" at bounding box center [1440, 313] width 71 height 23
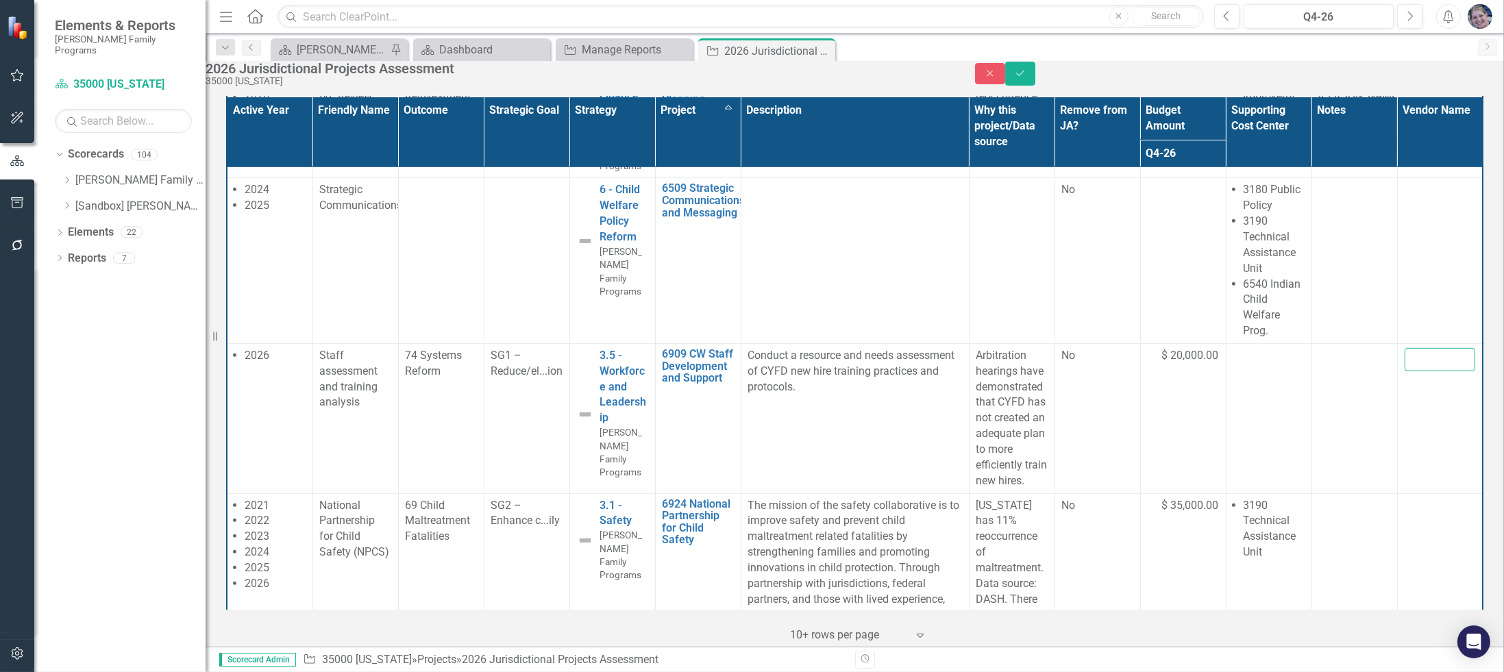
scroll to position [1692, 0]
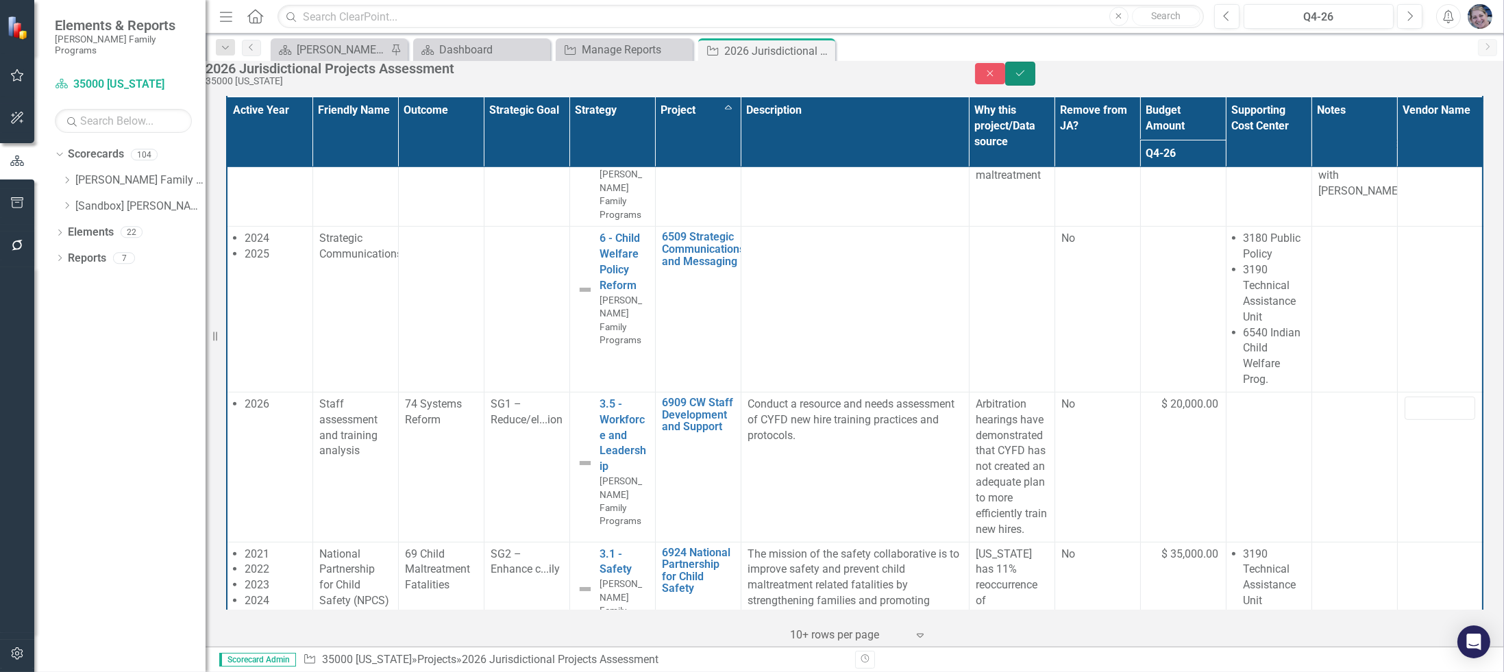
click at [1027, 78] on icon "Save" at bounding box center [1020, 74] width 12 height 10
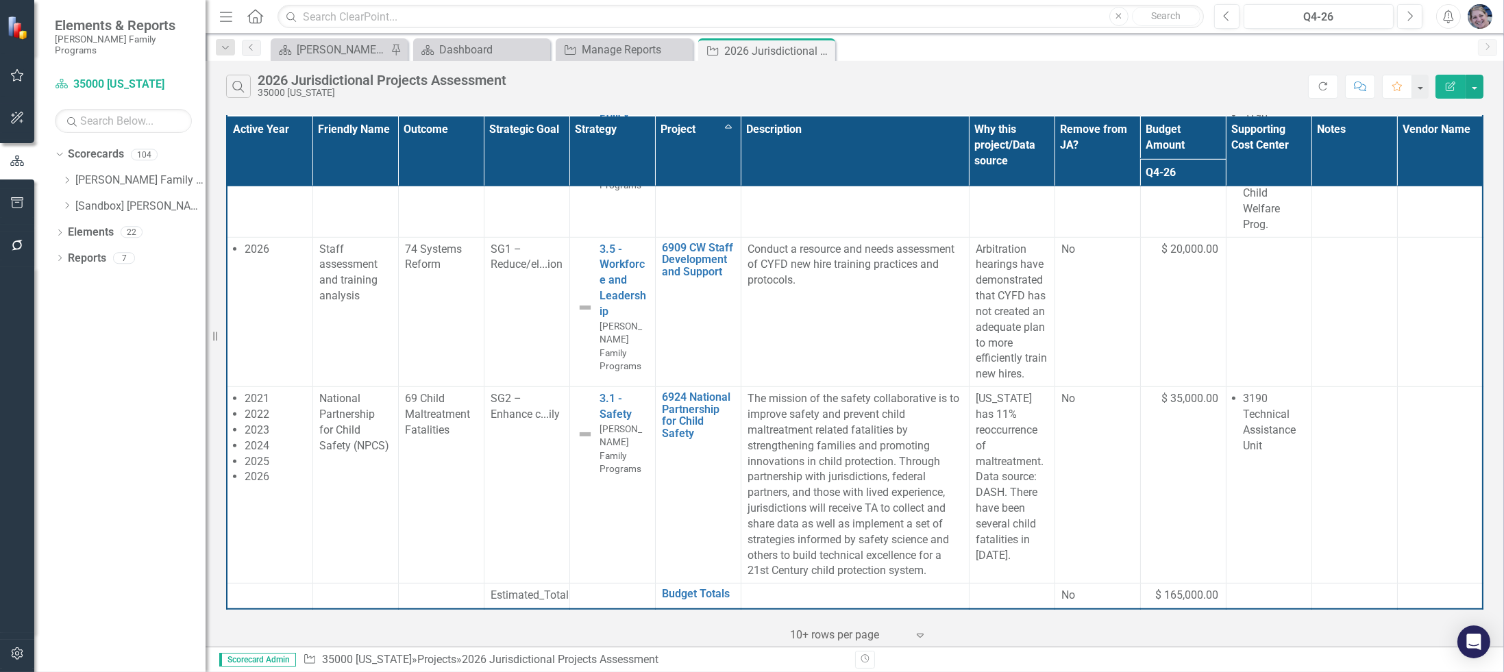
scroll to position [2087, 0]
drag, startPoint x: 824, startPoint y: 52, endPoint x: 809, endPoint y: 53, distance: 15.8
click at [0, 0] on icon at bounding box center [0, 0] width 0 height 0
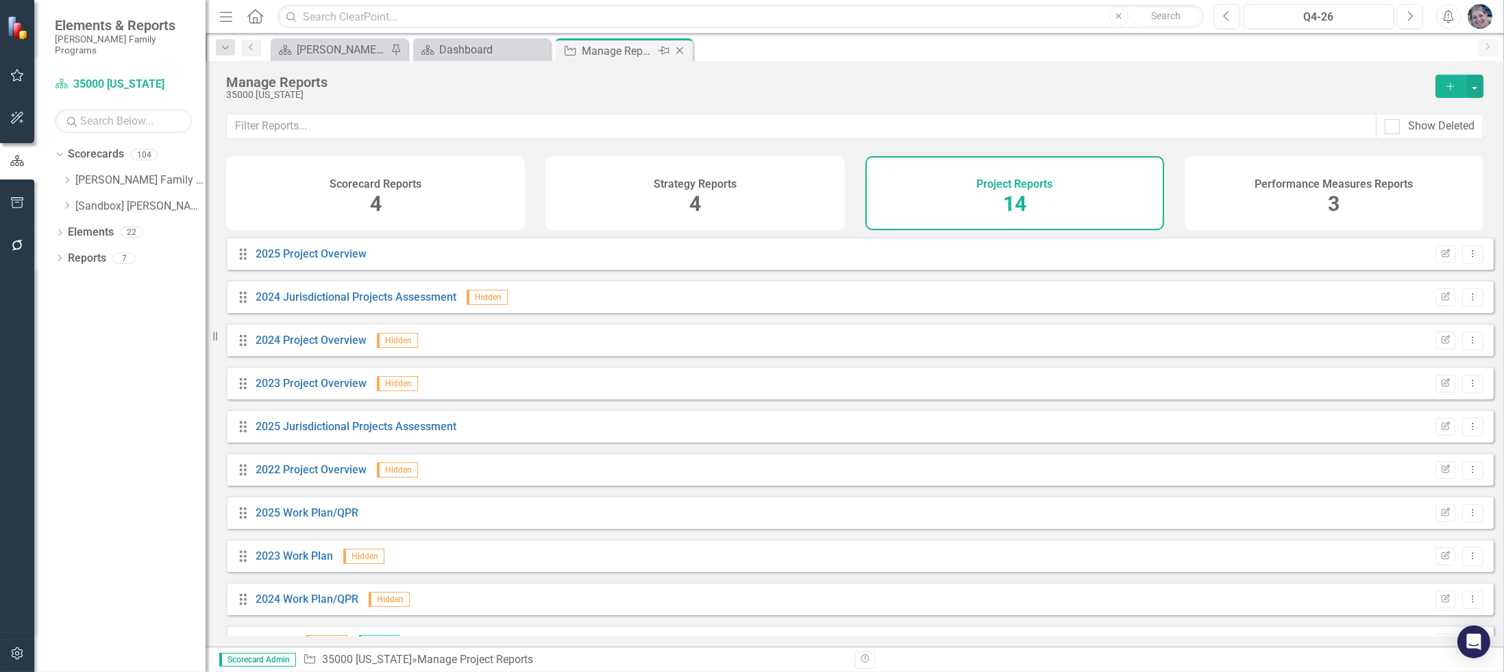
click at [681, 53] on icon "Close" at bounding box center [680, 50] width 14 height 11
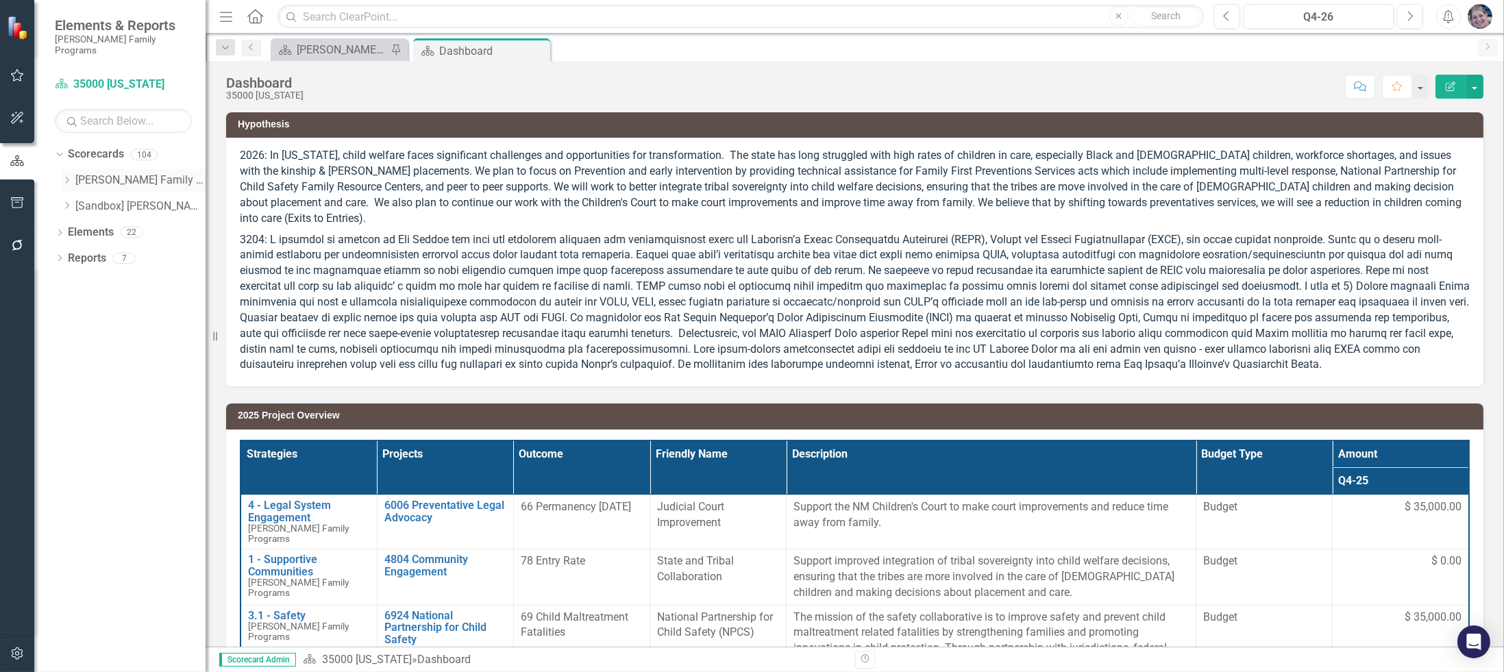
click at [64, 176] on icon "Dropdown" at bounding box center [67, 180] width 10 height 8
click at [80, 254] on icon at bounding box center [80, 257] width 3 height 7
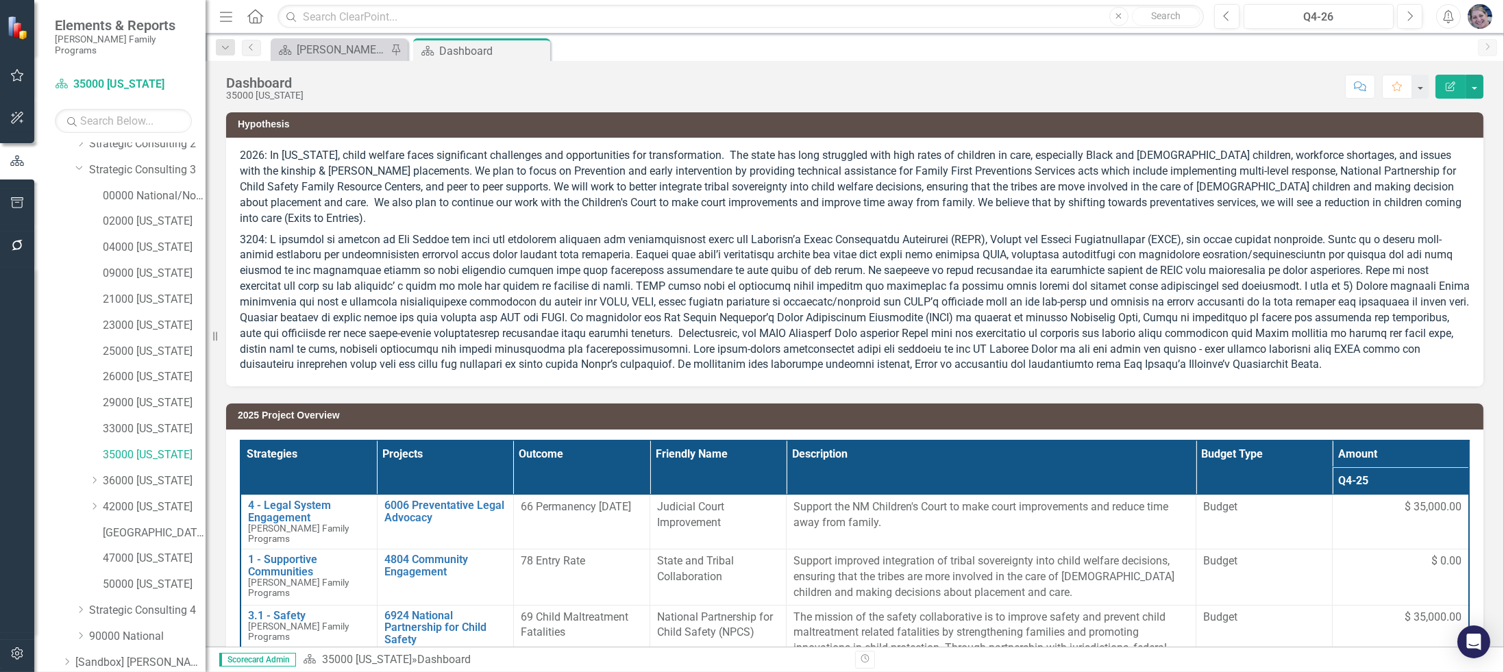
scroll to position [134, 0]
click at [93, 457] on icon "Dropdown" at bounding box center [94, 461] width 10 height 8
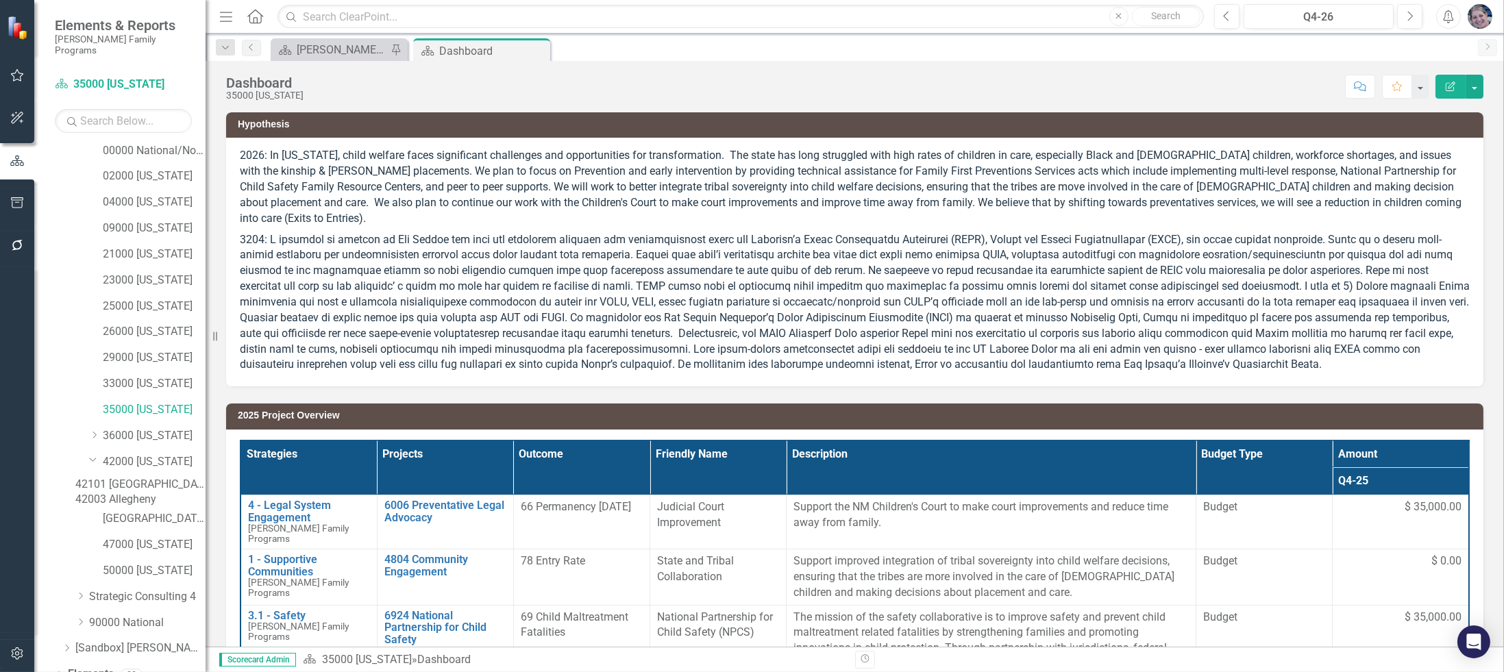
click at [168, 477] on link "42101 [GEOGRAPHIC_DATA]" at bounding box center [140, 485] width 130 height 16
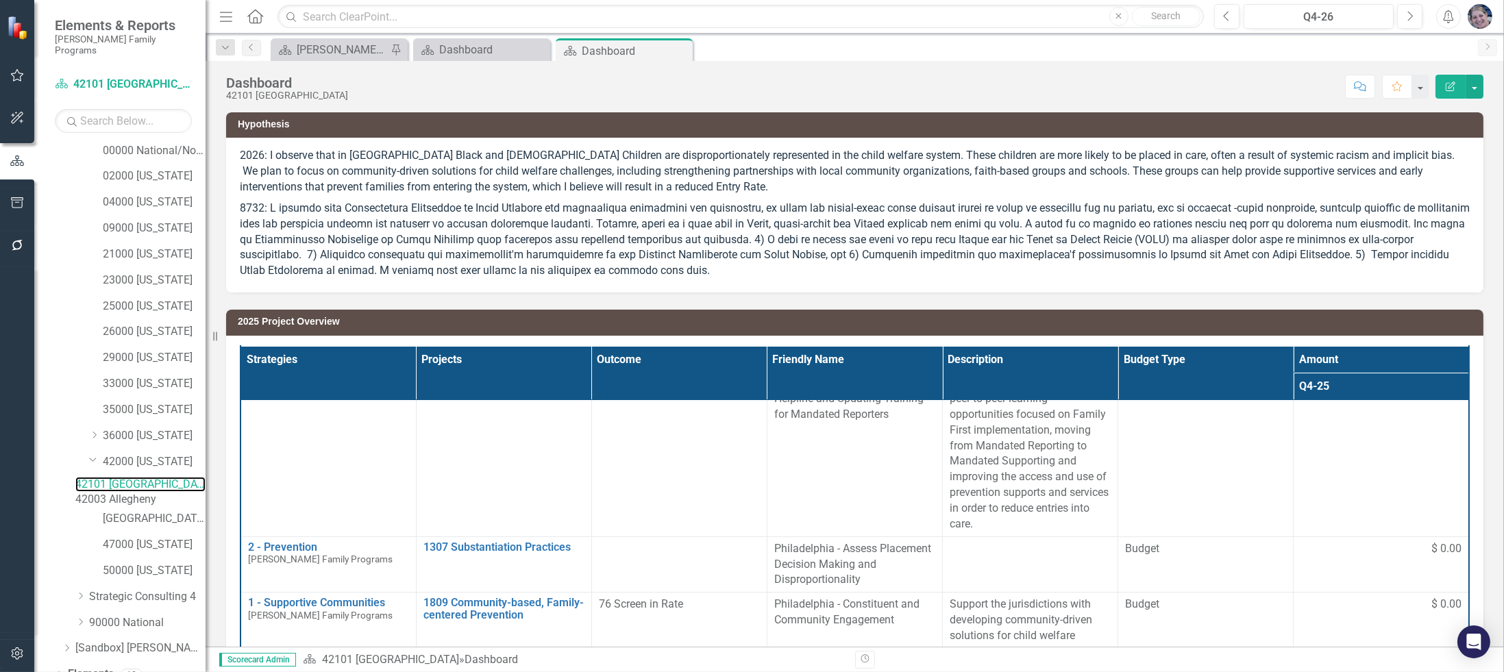
scroll to position [185, 0]
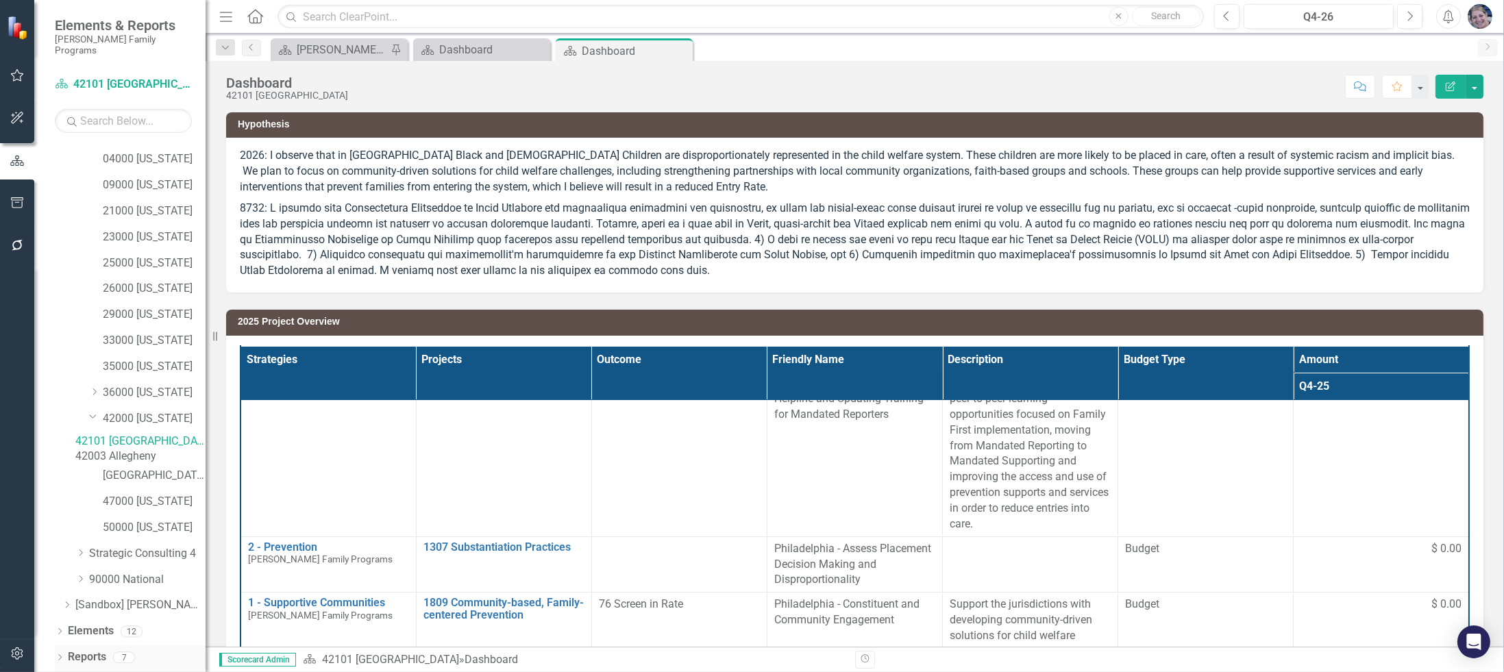
click at [93, 658] on link "Reports" at bounding box center [87, 658] width 38 height 16
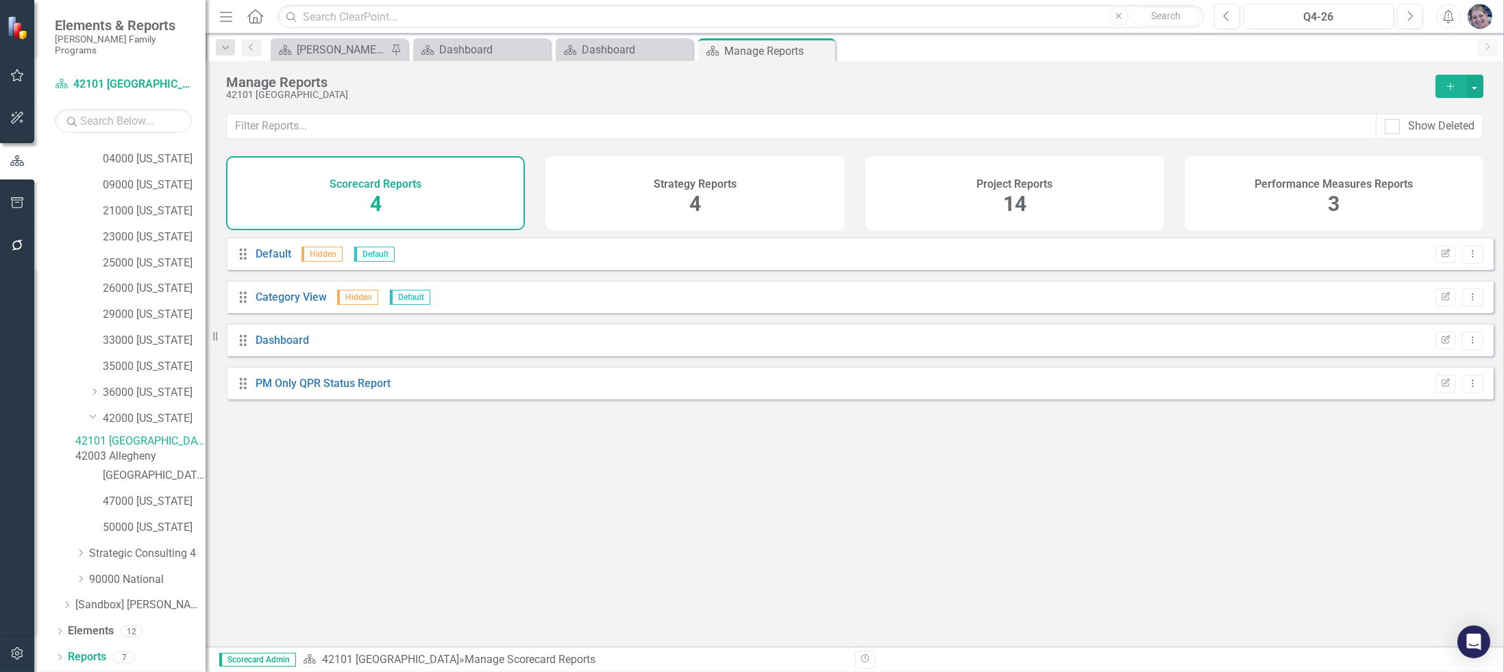
drag, startPoint x: 1015, startPoint y: 202, endPoint x: 1003, endPoint y: 205, distance: 12.0
click at [1013, 201] on span "14" at bounding box center [1014, 204] width 23 height 24
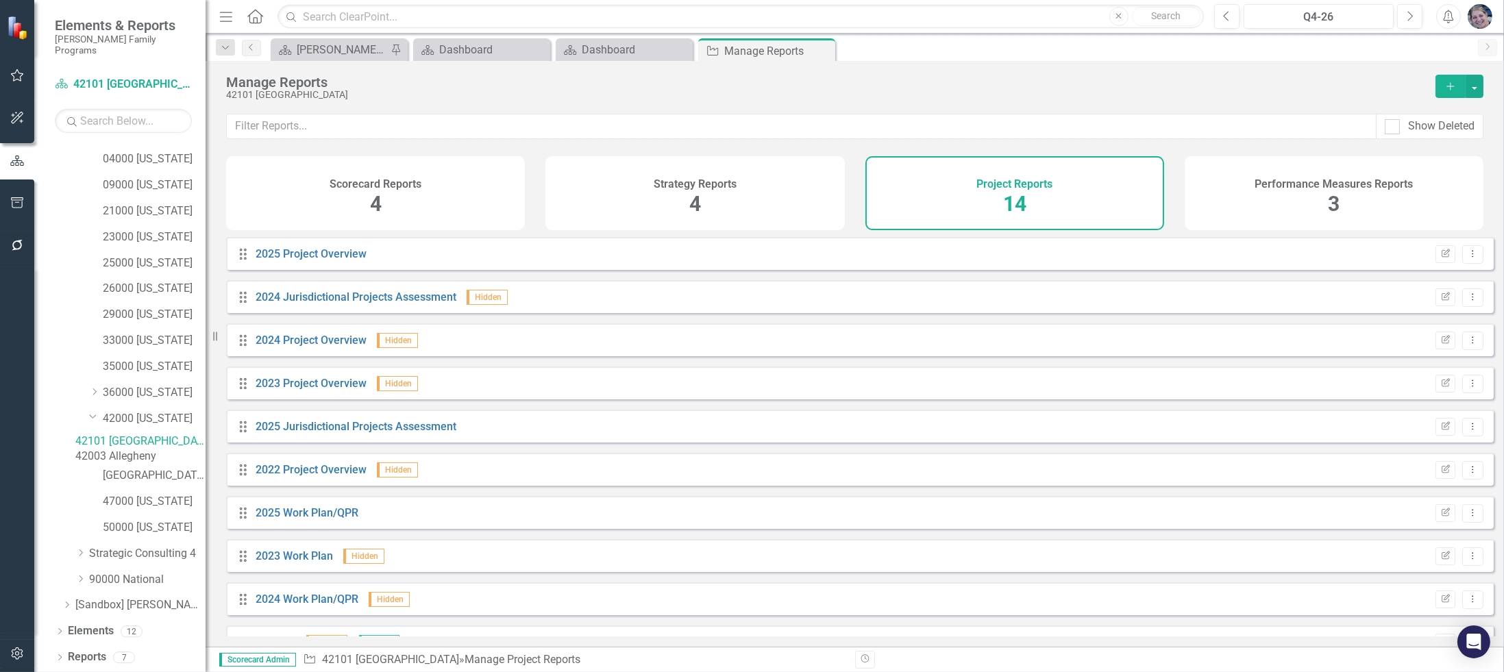
scroll to position [204, 0]
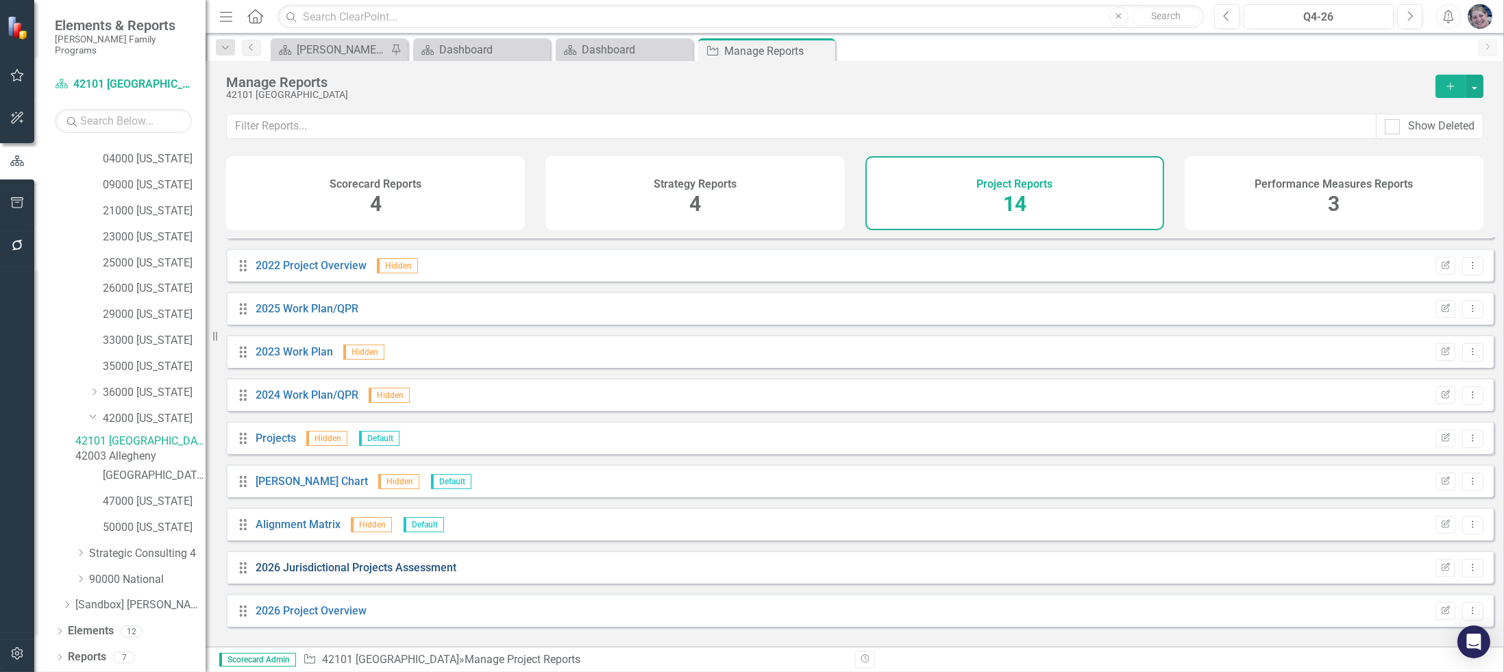
click at [369, 574] on link "2026 Jurisdictional Projects Assessment" at bounding box center [356, 567] width 201 height 13
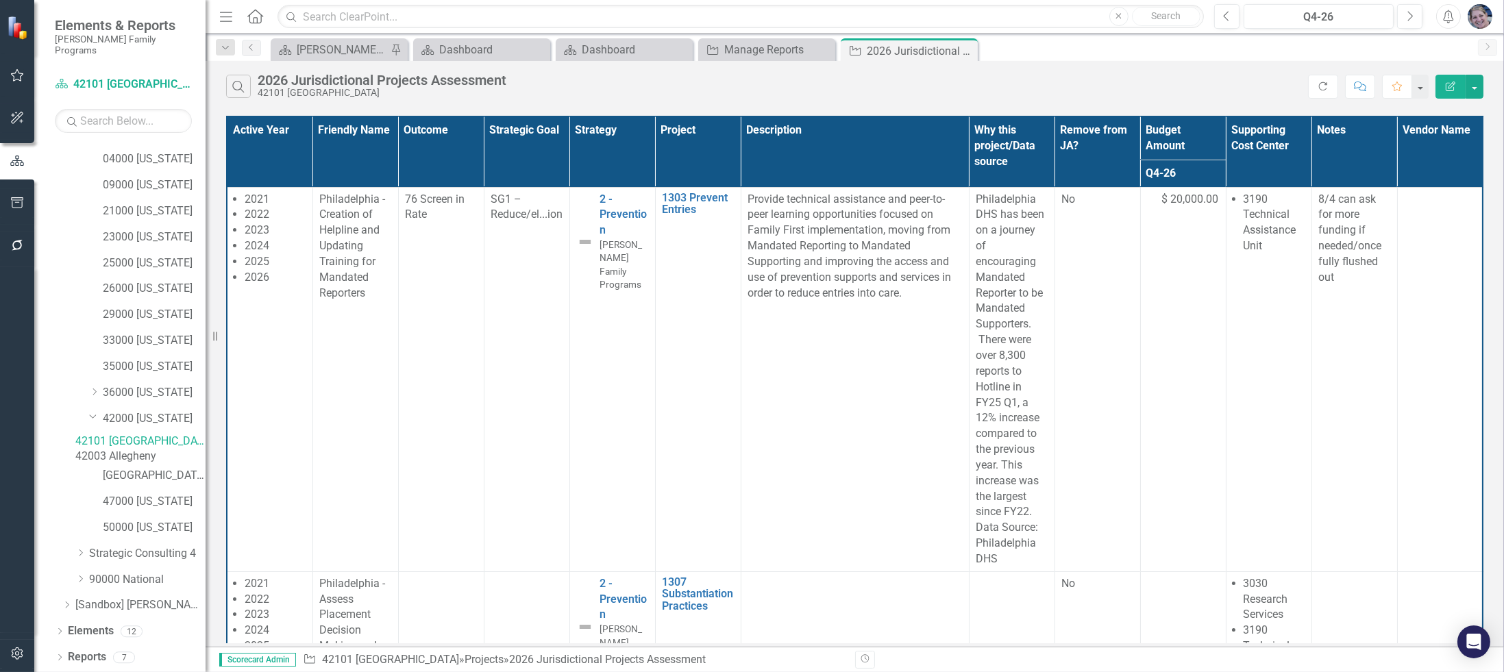
scroll to position [308, 0]
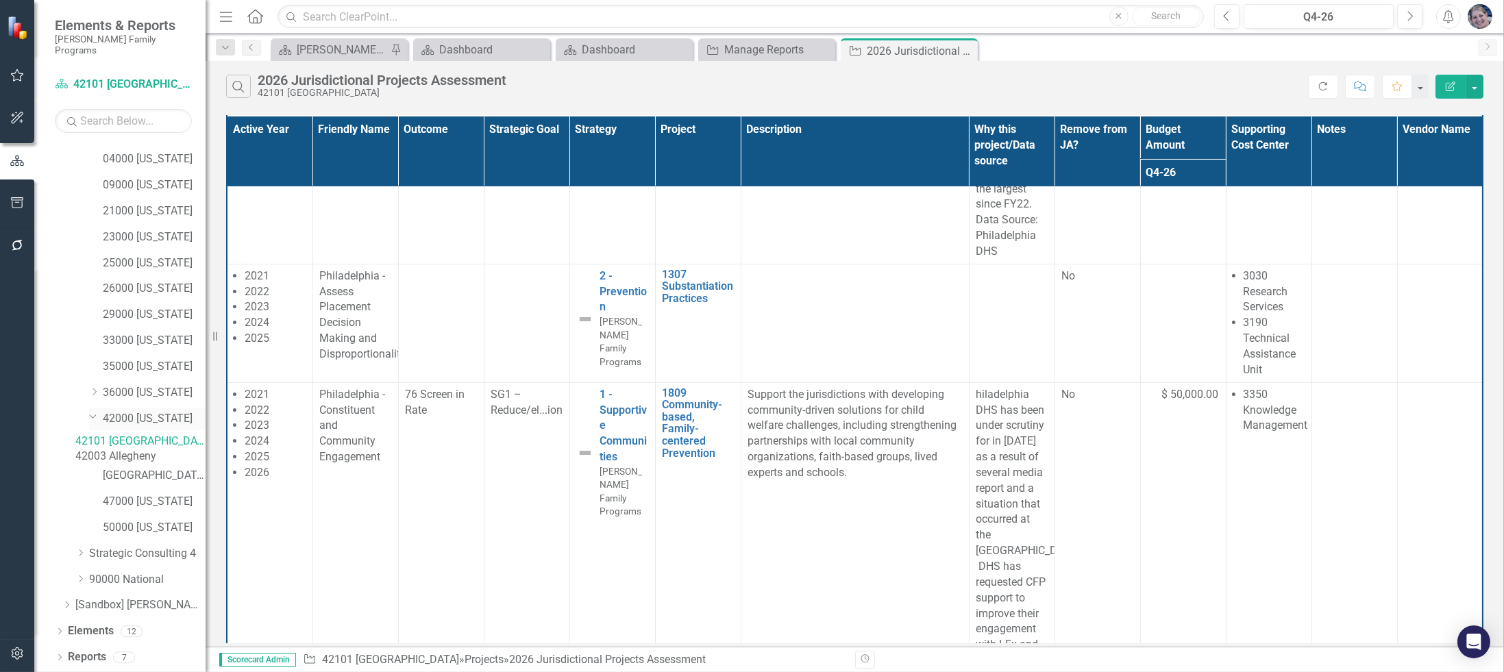
click at [151, 411] on link "42000 [US_STATE]" at bounding box center [154, 419] width 103 height 16
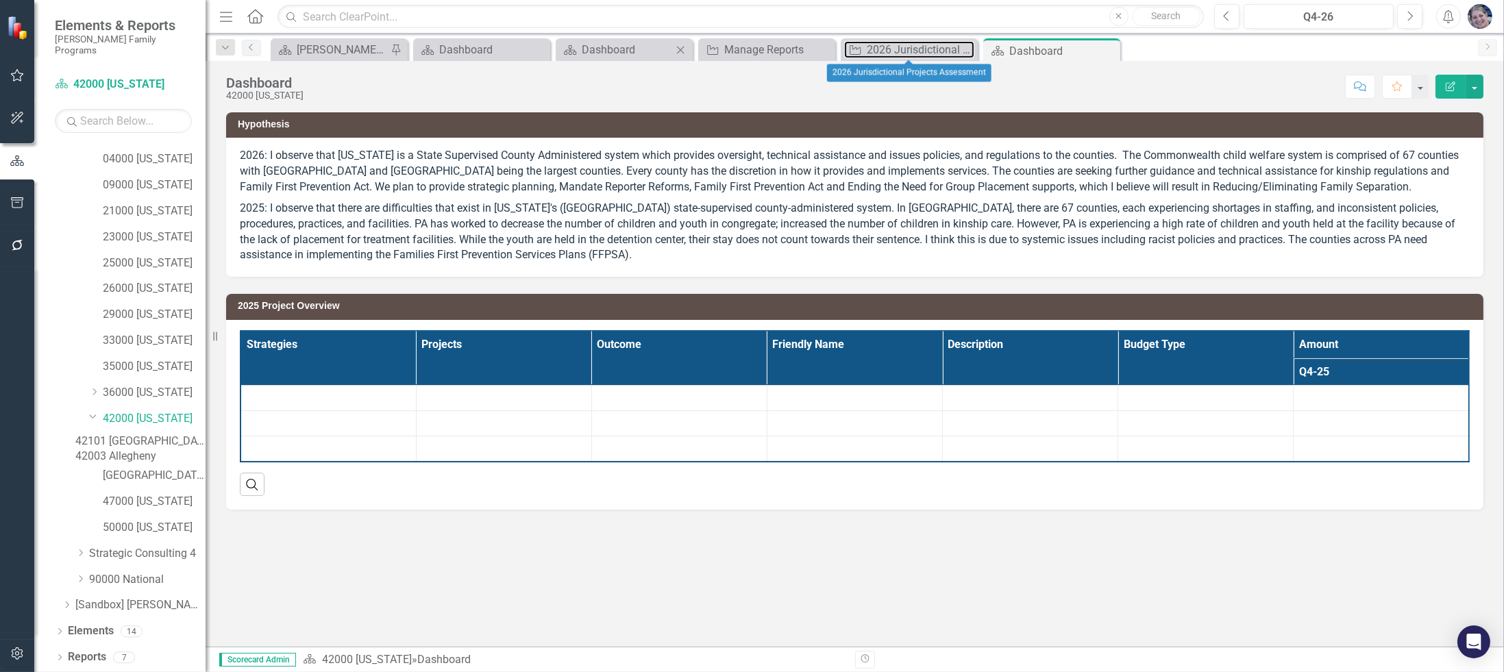
drag, startPoint x: 889, startPoint y: 48, endPoint x: 682, endPoint y: 60, distance: 207.3
click at [682, 60] on div "Scorecard [PERSON_NAME] Overview Pin Scorecard Dashboard Close Scorecard Dashbo…" at bounding box center [869, 49] width 1203 height 22
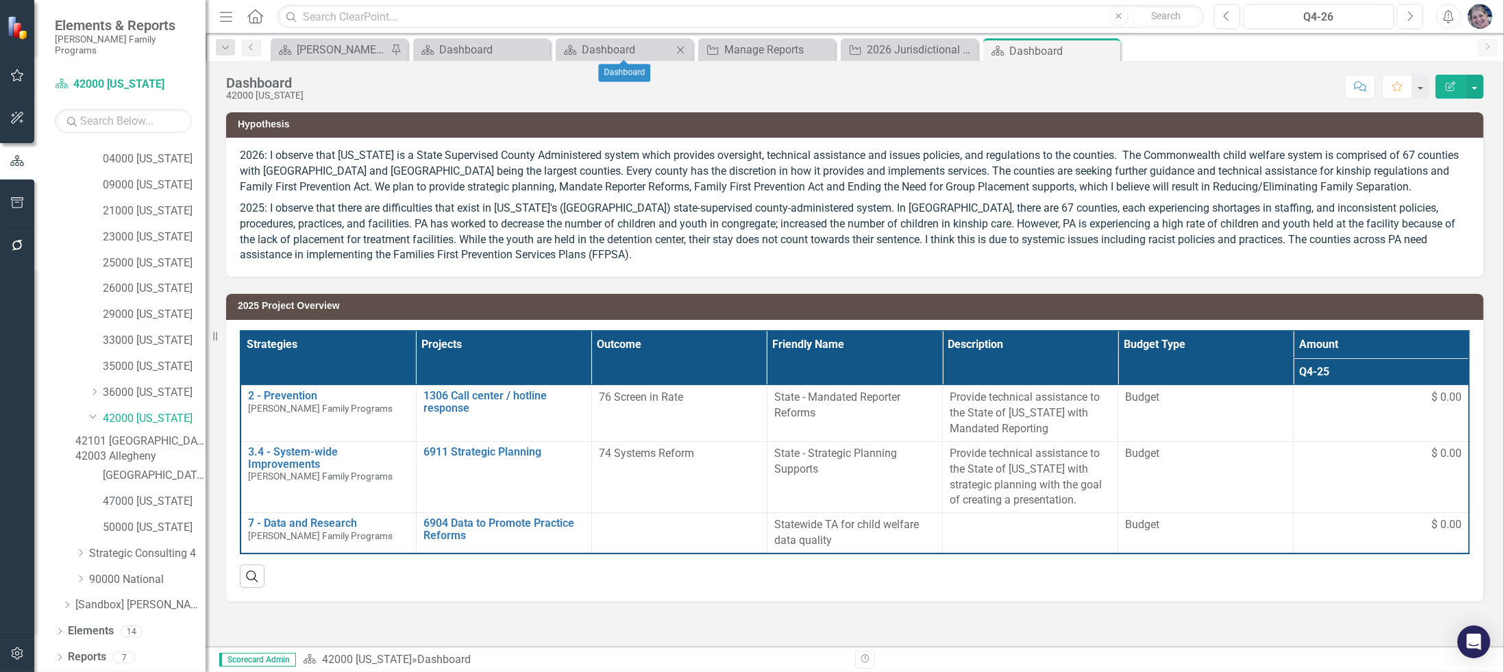
click at [685, 53] on icon "Close" at bounding box center [681, 50] width 14 height 11
click at [678, 50] on icon "Close" at bounding box center [681, 50] width 14 height 11
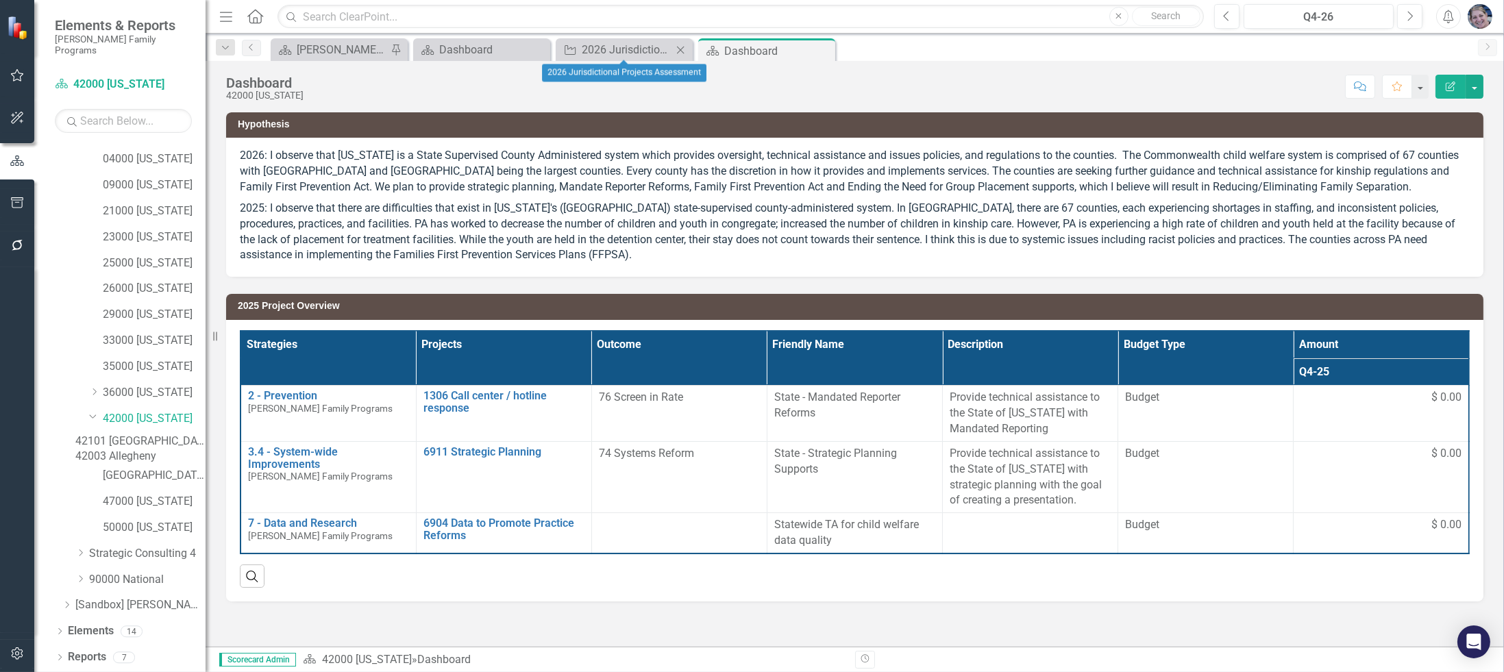
click at [680, 54] on icon "Close" at bounding box center [681, 50] width 14 height 11
click at [91, 655] on link "Reports" at bounding box center [87, 658] width 38 height 16
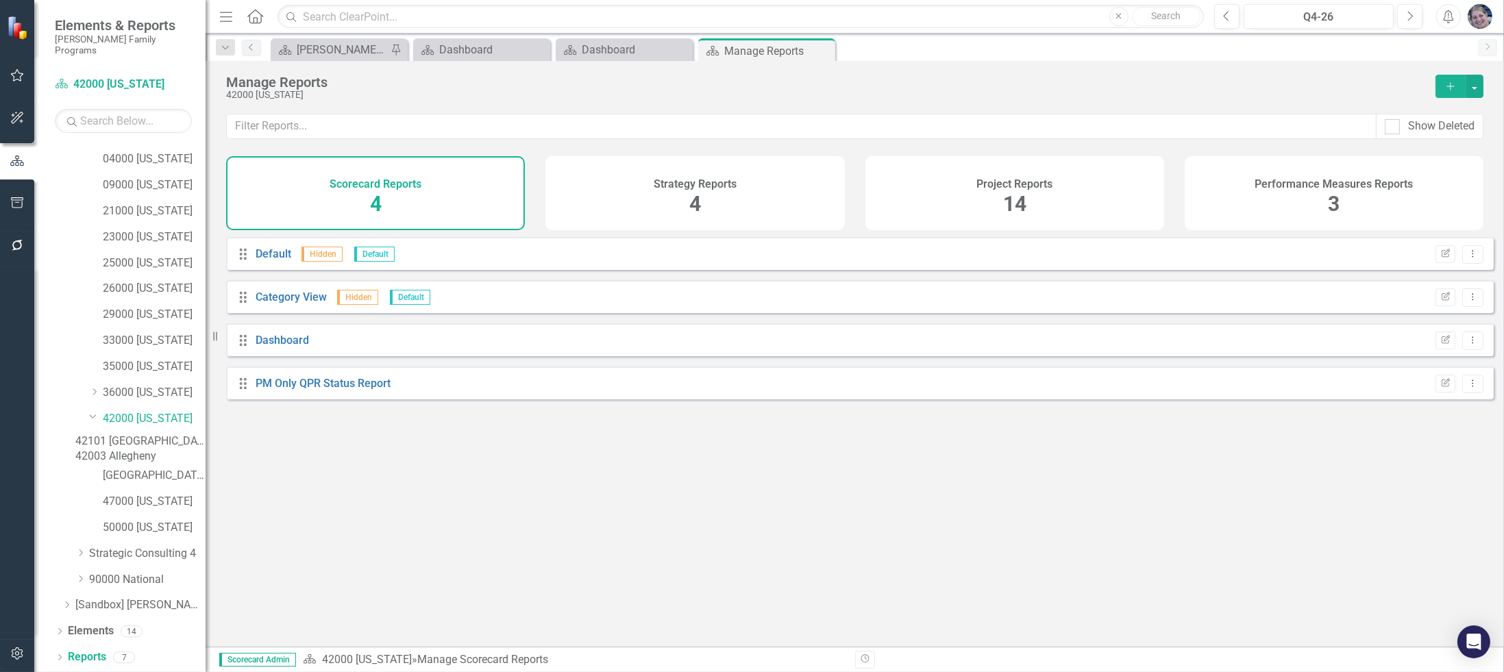
click at [1006, 202] on span "14" at bounding box center [1014, 204] width 23 height 24
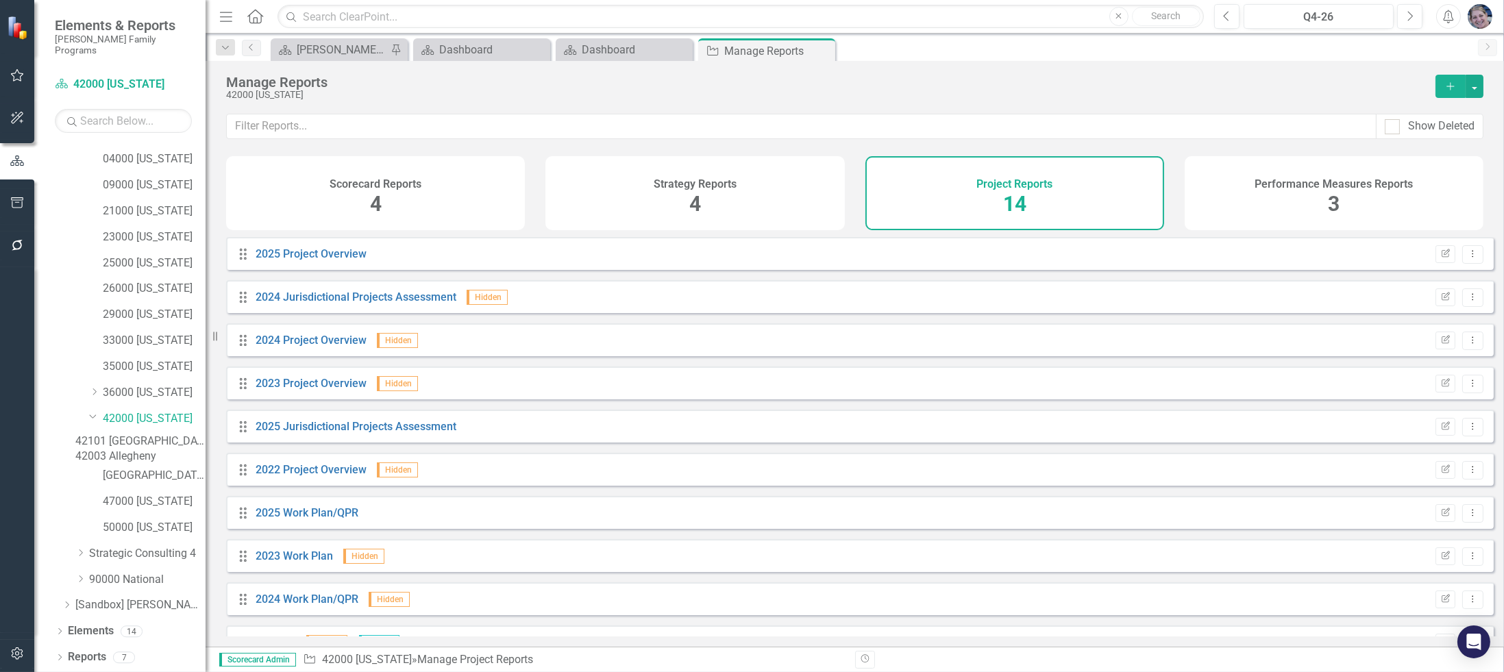
scroll to position [204, 0]
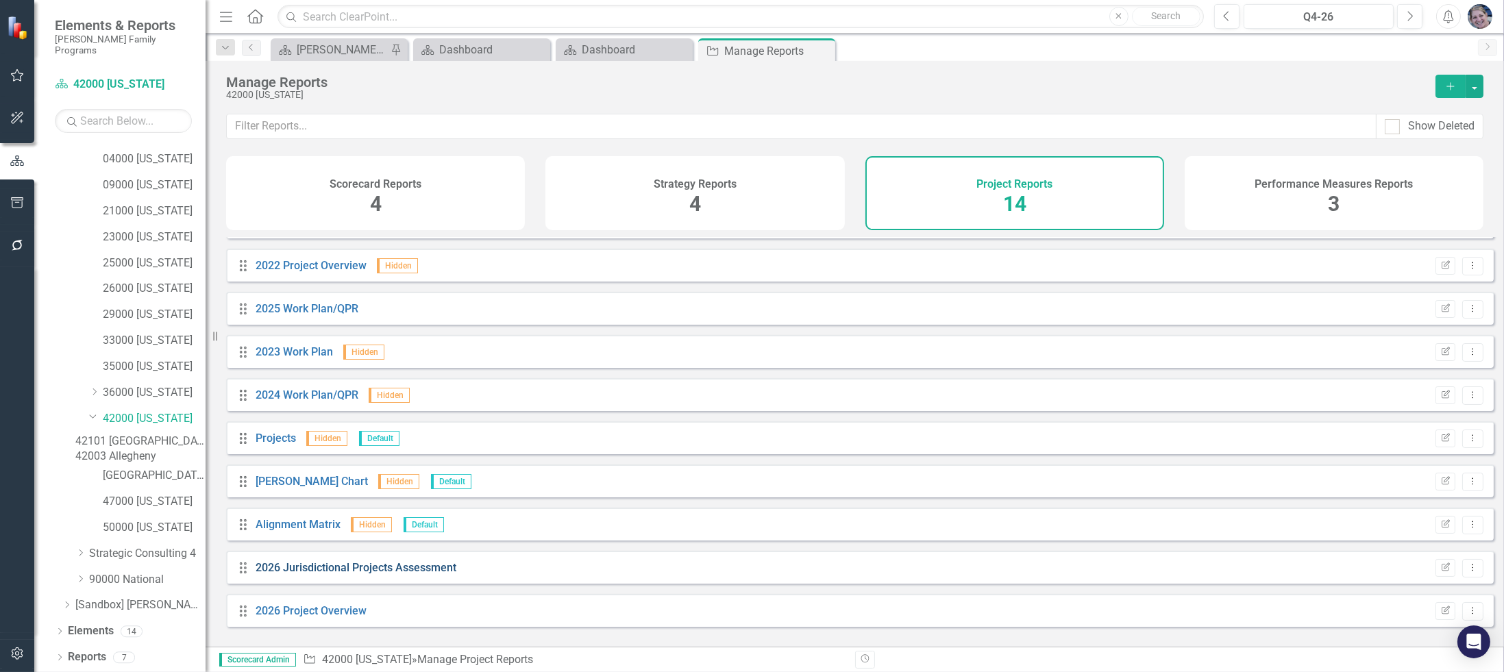
click at [319, 574] on link "2026 Jurisdictional Projects Assessment" at bounding box center [356, 567] width 201 height 13
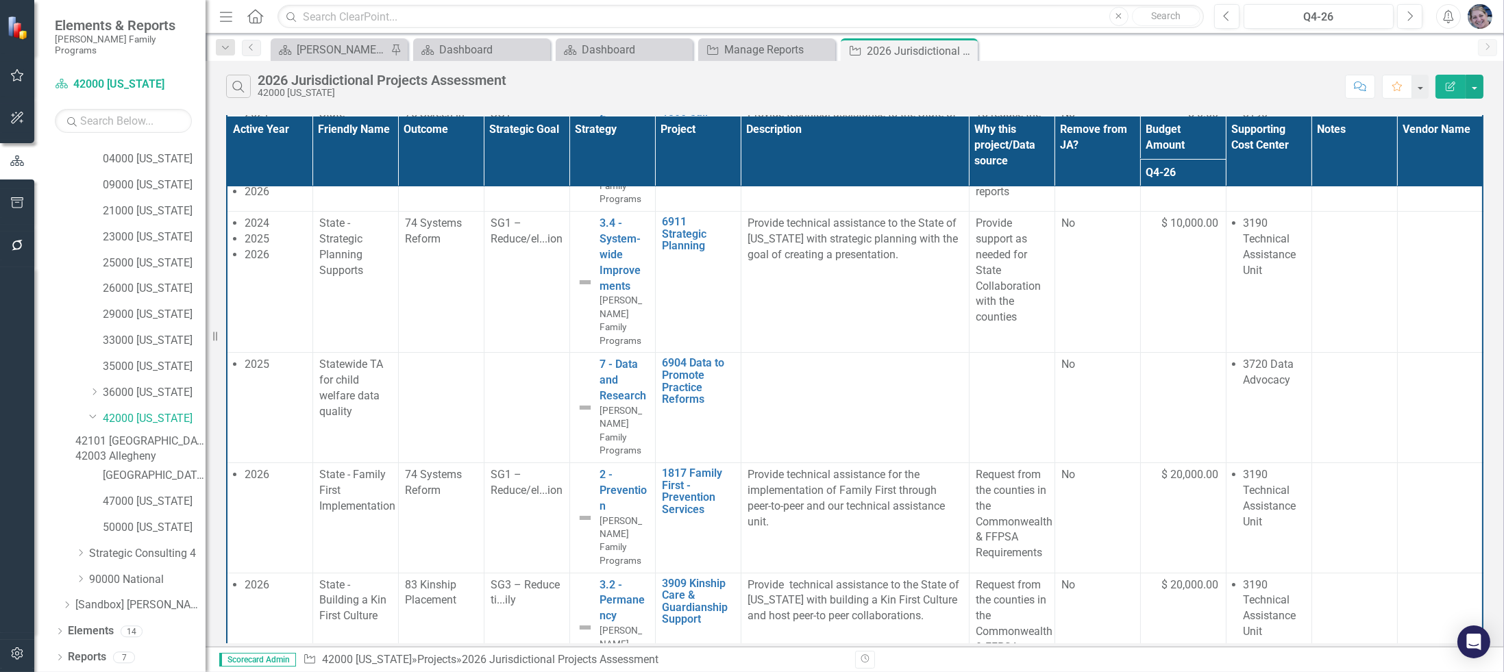
scroll to position [104, 0]
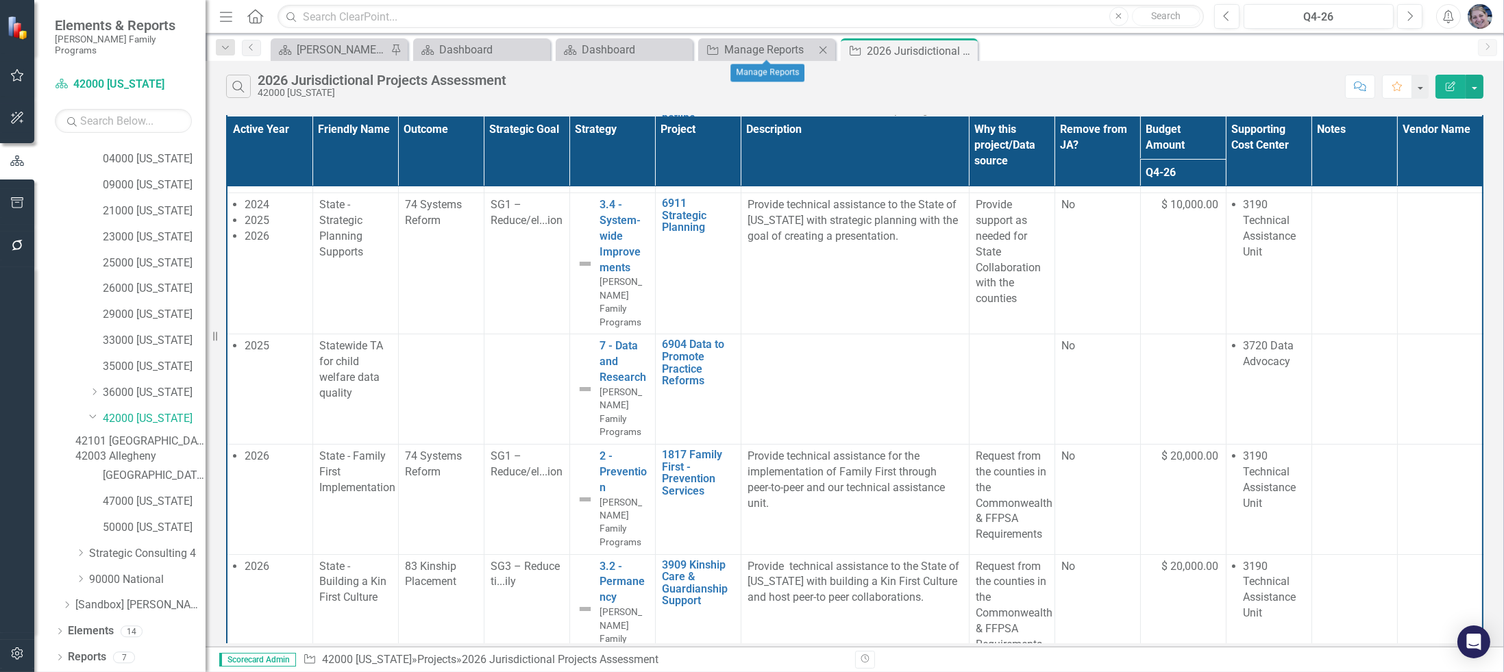
click at [822, 47] on icon "Close" at bounding box center [823, 50] width 14 height 11
click at [681, 46] on icon "Close" at bounding box center [681, 50] width 14 height 11
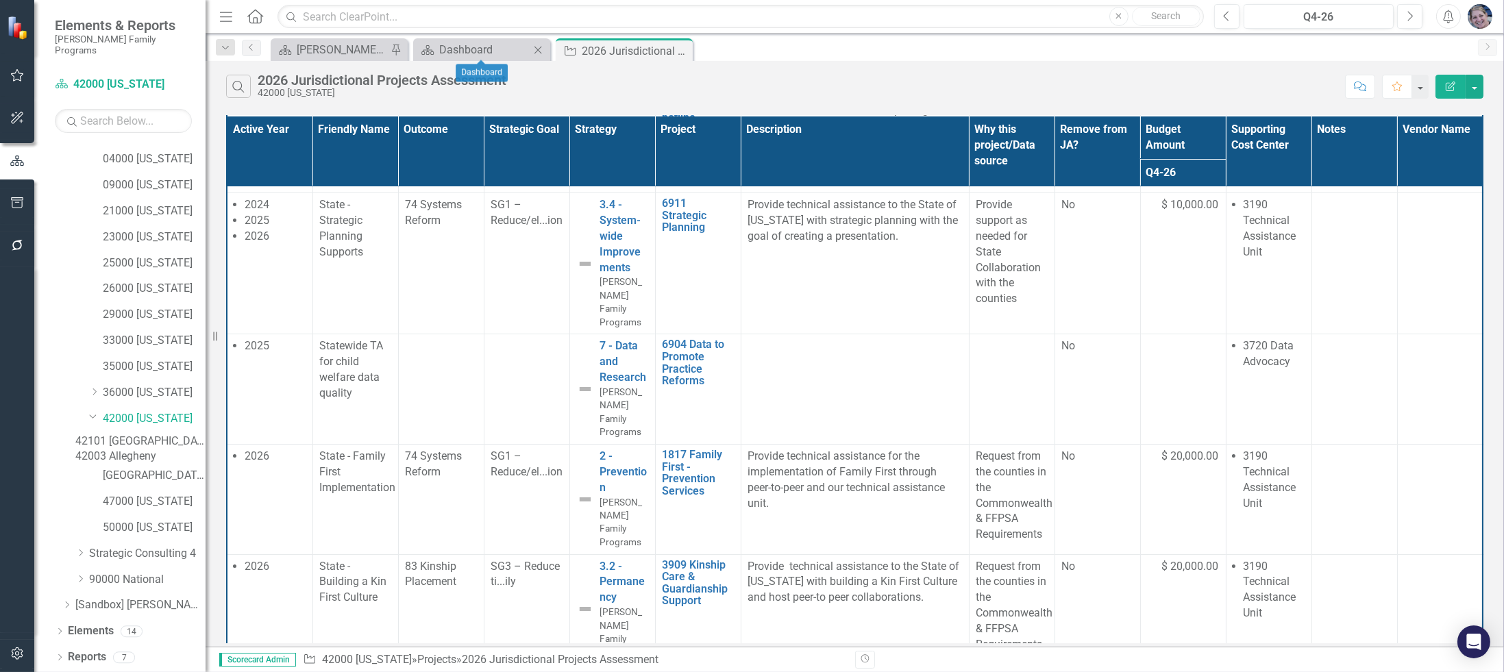
click at [538, 51] on icon "Close" at bounding box center [538, 50] width 14 height 11
click at [169, 453] on link "42003 Allegheny" at bounding box center [140, 457] width 130 height 16
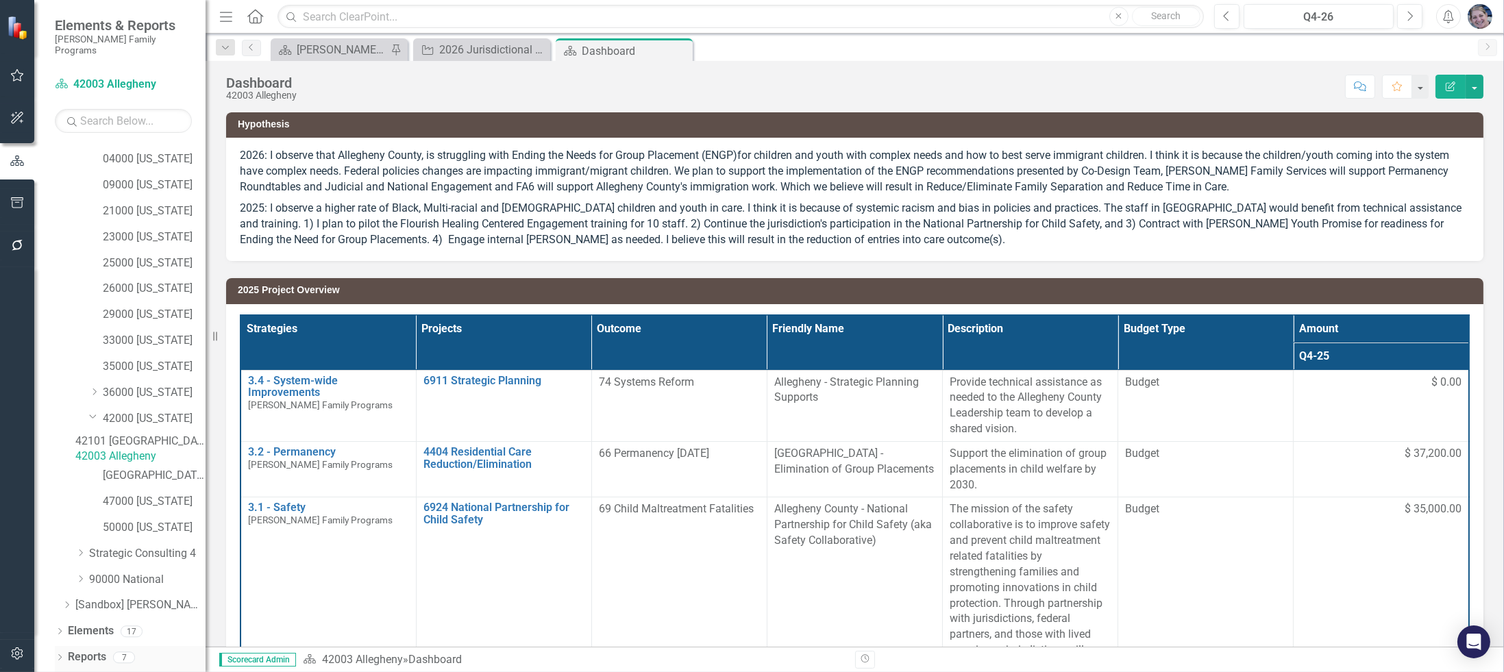
click at [88, 657] on link "Reports" at bounding box center [87, 658] width 38 height 16
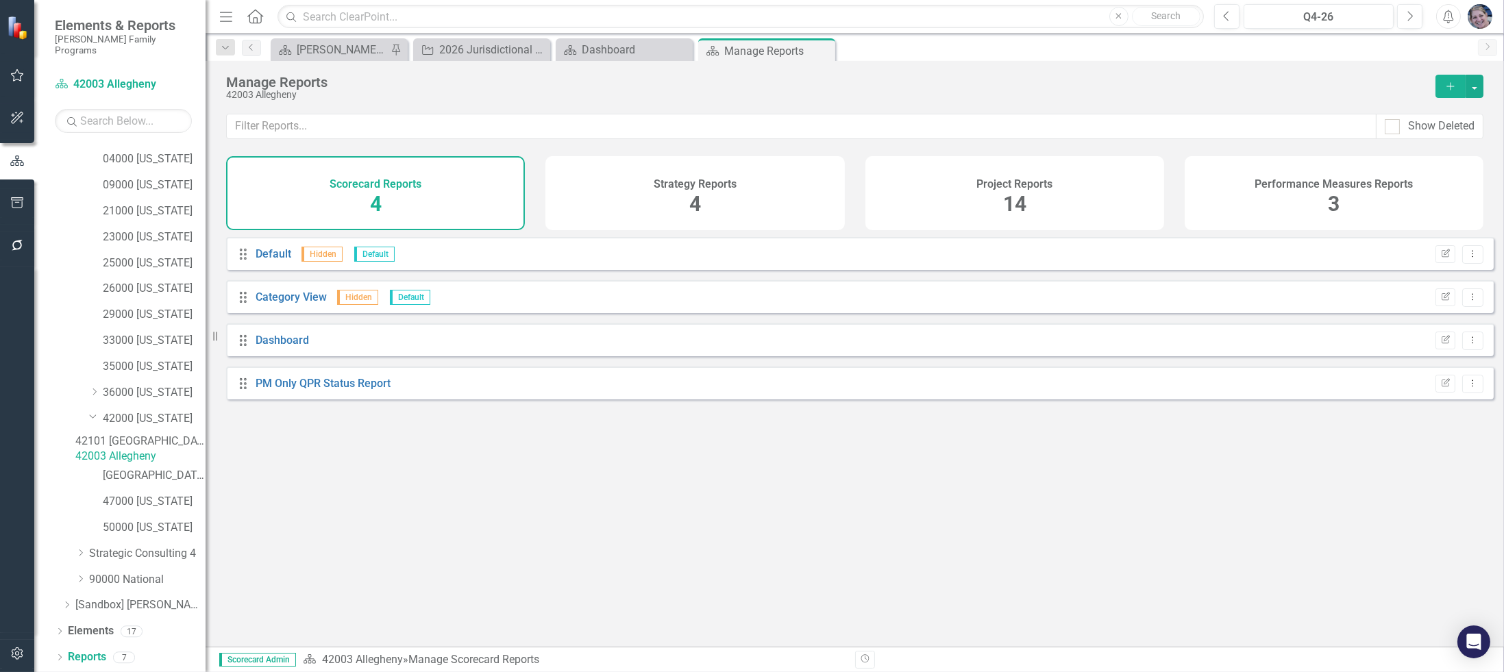
click at [1004, 193] on span "14" at bounding box center [1014, 204] width 23 height 24
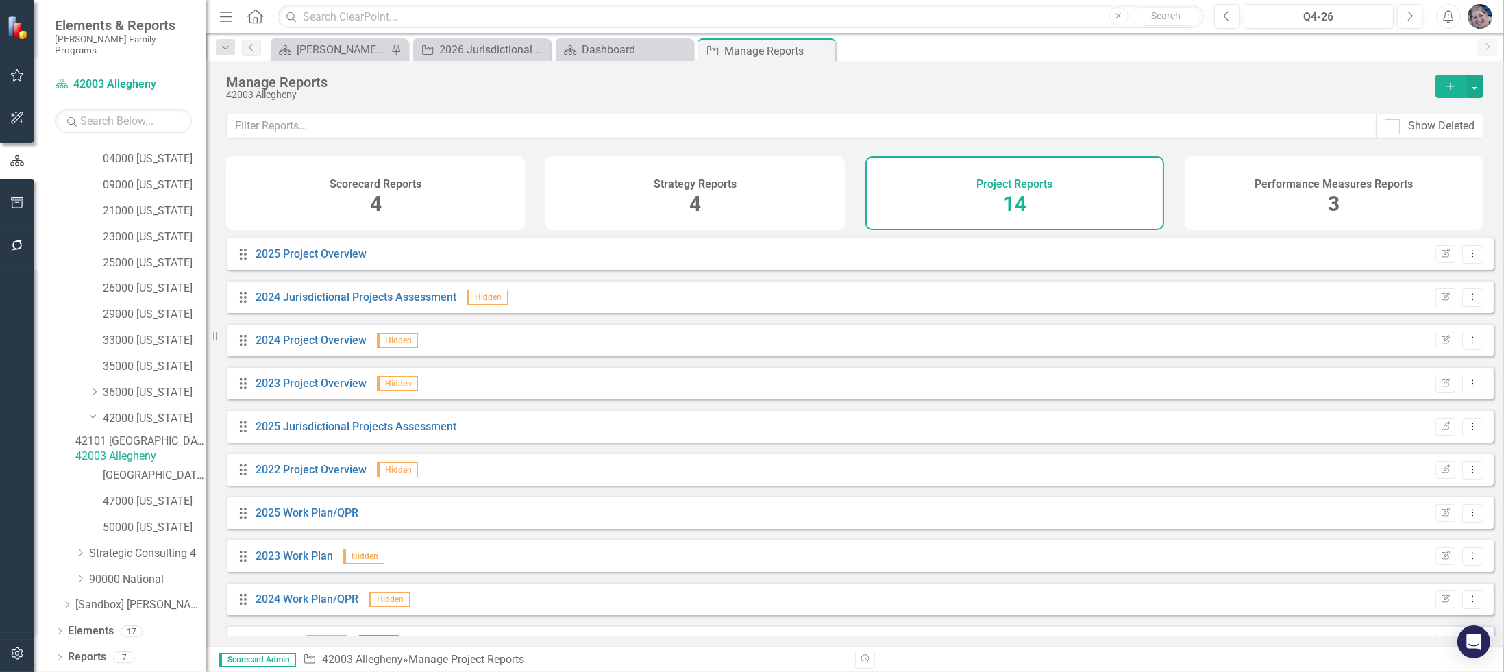
scroll to position [204, 0]
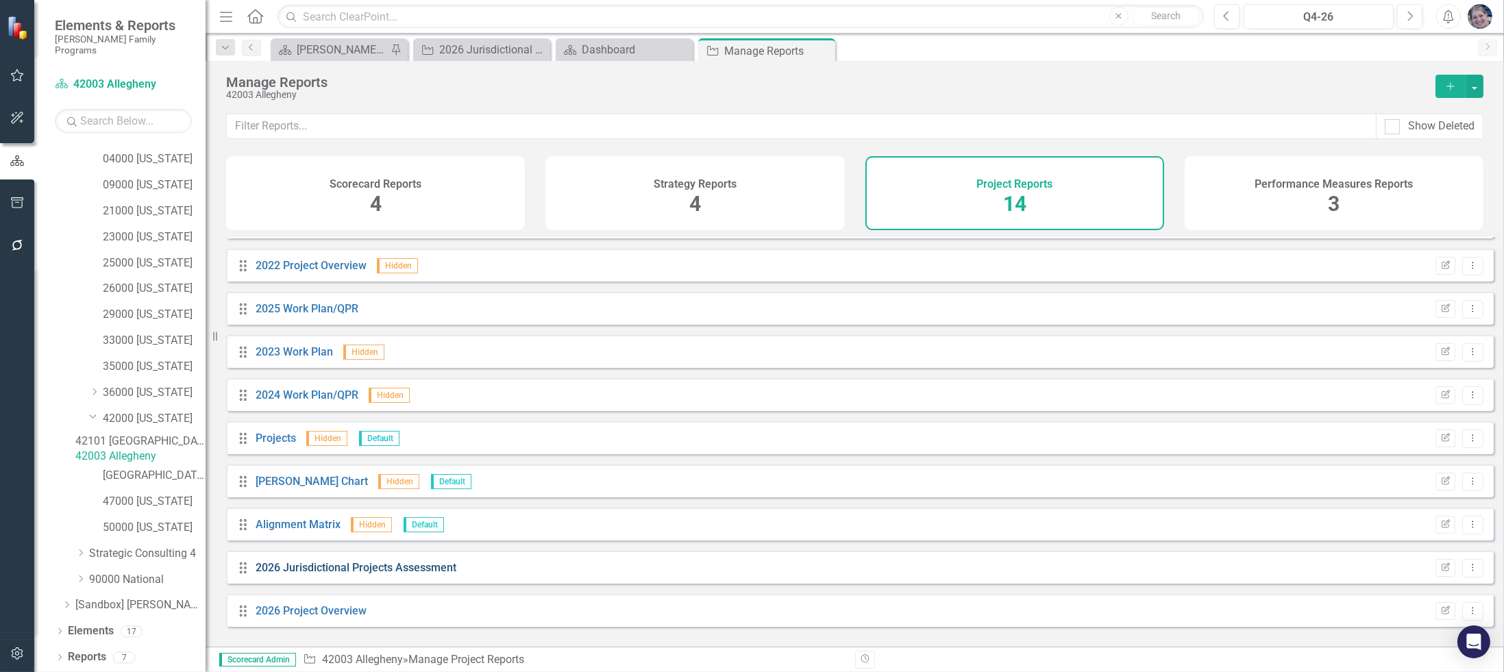
click at [341, 574] on link "2026 Jurisdictional Projects Assessment" at bounding box center [356, 567] width 201 height 13
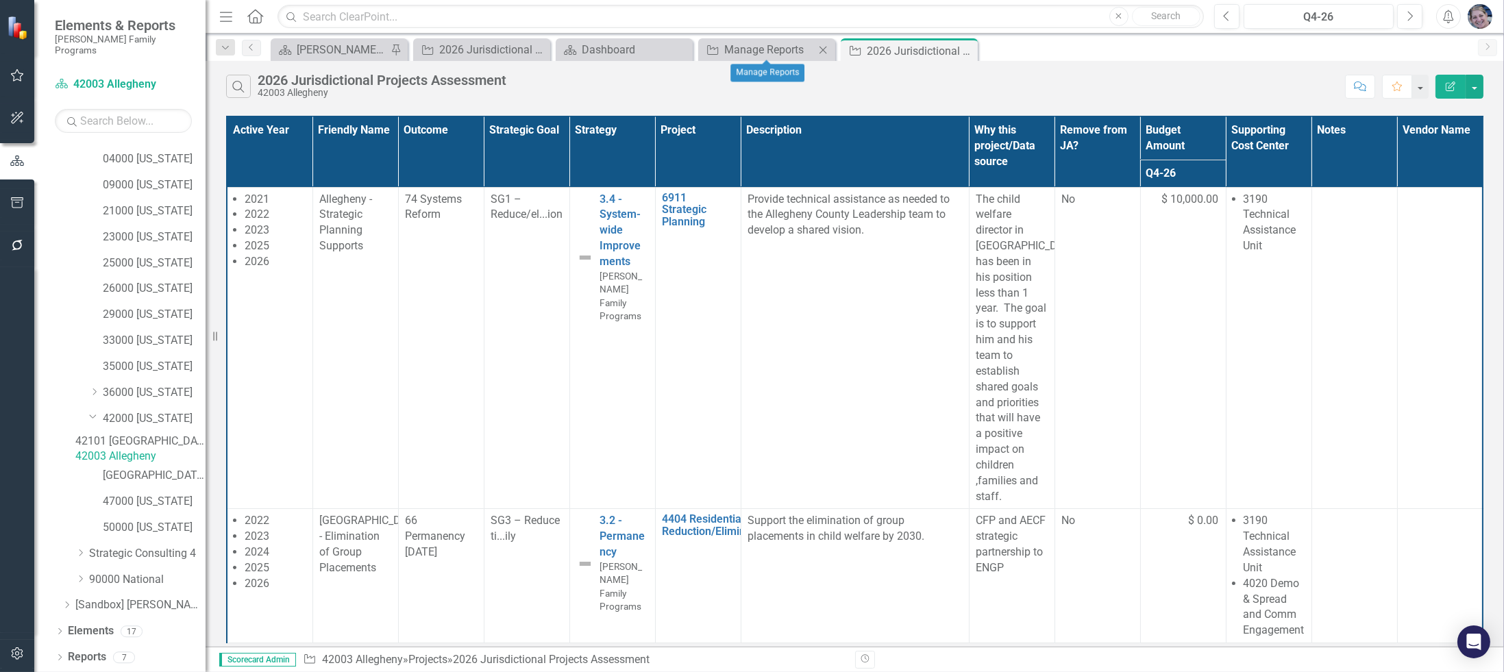
click at [822, 49] on icon "Close" at bounding box center [823, 50] width 14 height 11
click at [681, 47] on icon "Close" at bounding box center [681, 50] width 14 height 11
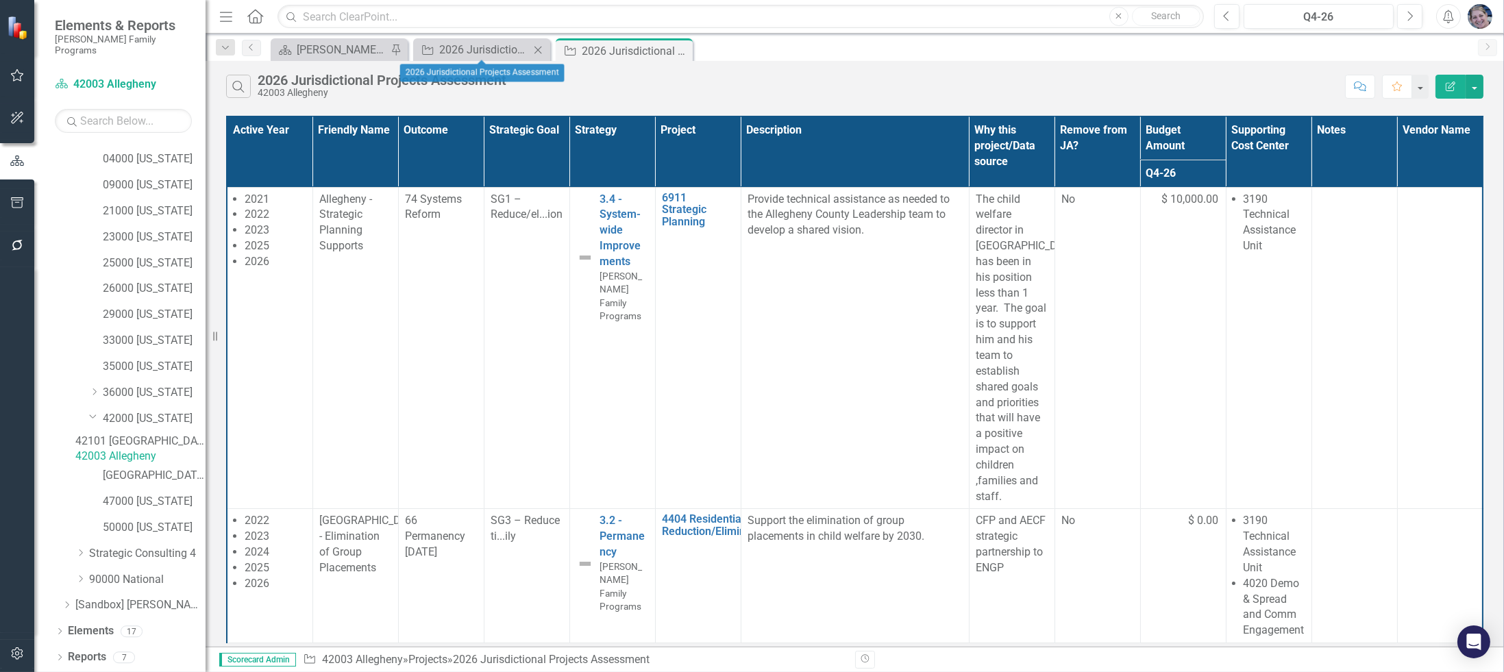
click at [542, 51] on icon "Close" at bounding box center [538, 50] width 14 height 11
click at [537, 50] on icon at bounding box center [538, 51] width 8 height 8
